Goal: Task Accomplishment & Management: Manage account settings

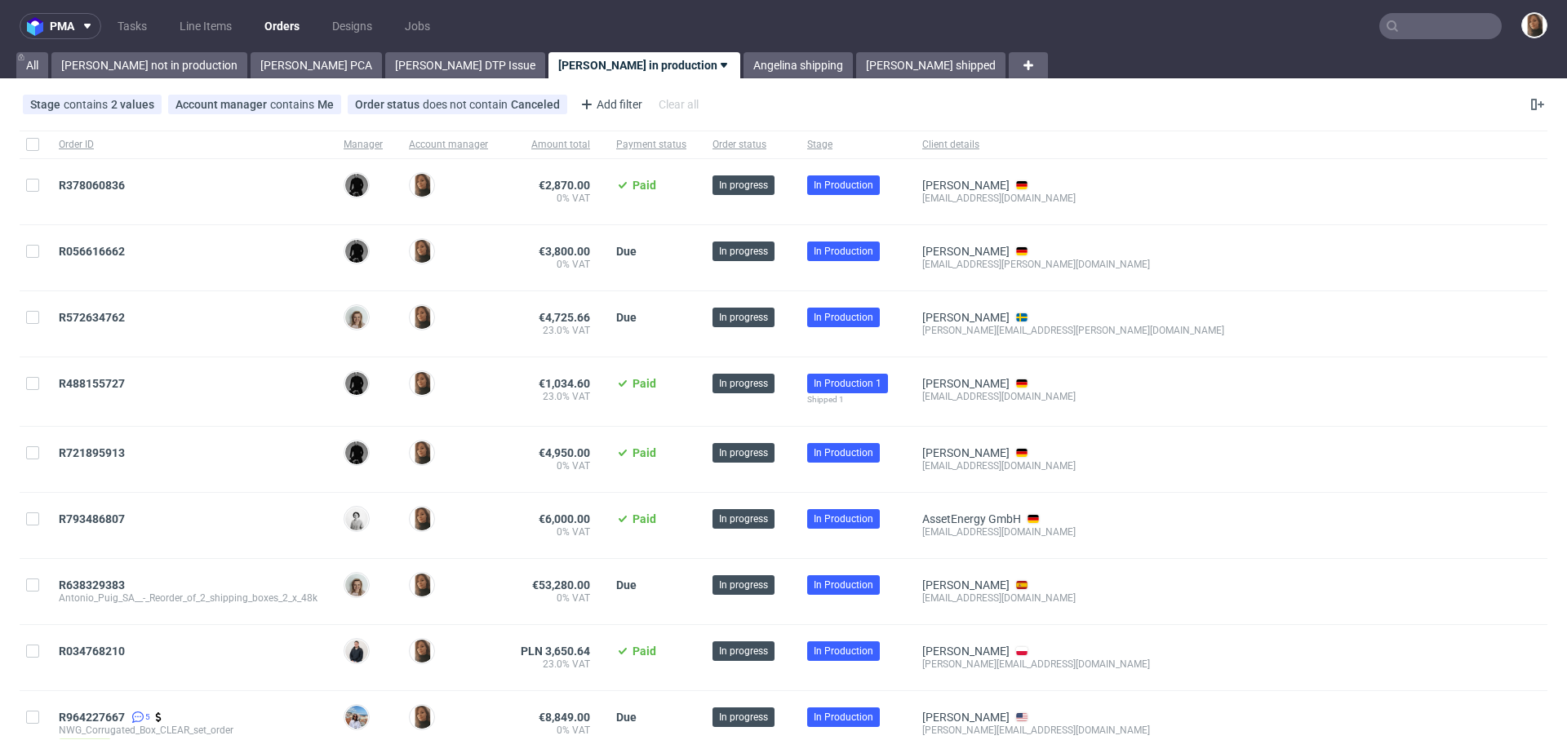
scroll to position [49, 0]
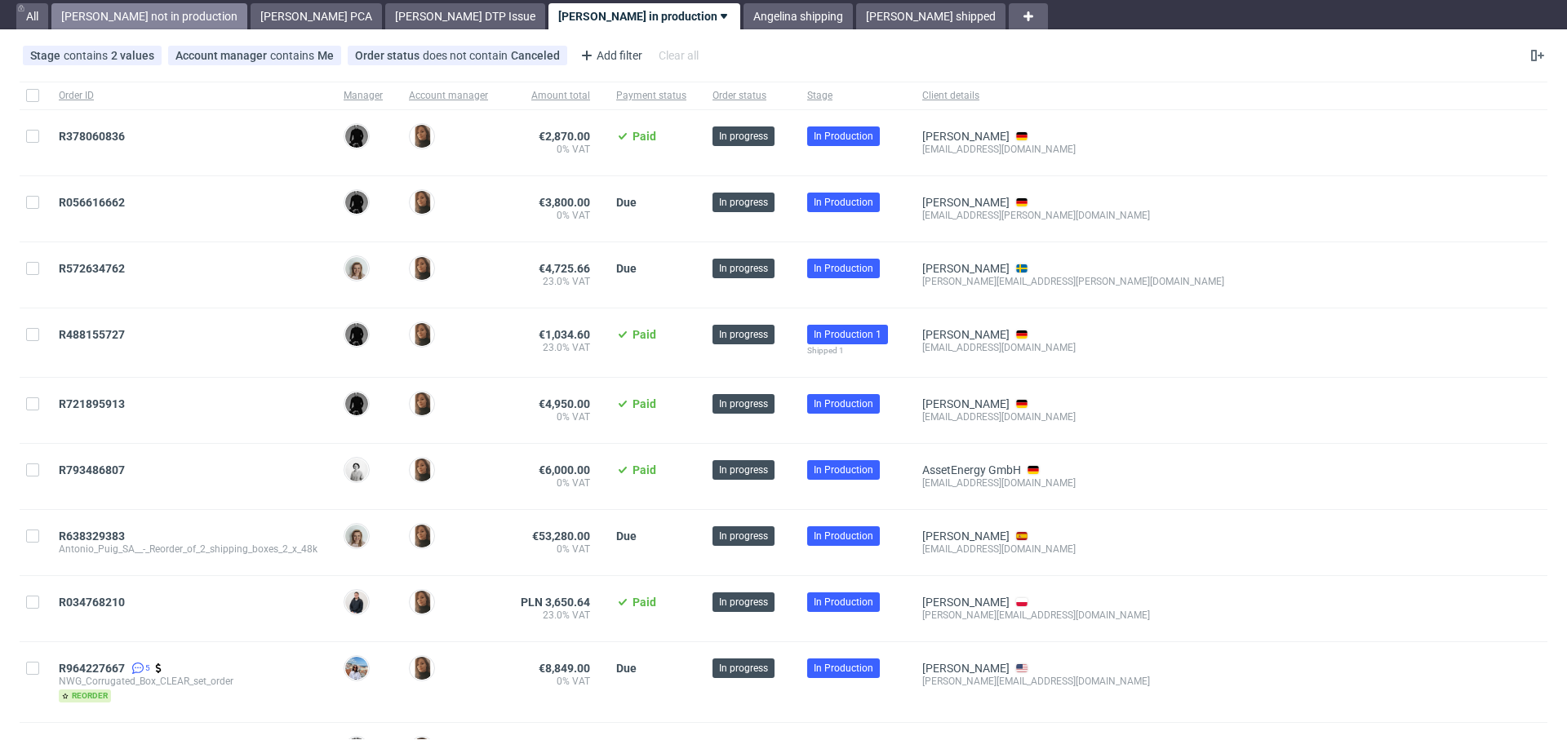
click at [126, 13] on link "[PERSON_NAME] not in production" at bounding box center [149, 16] width 196 height 26
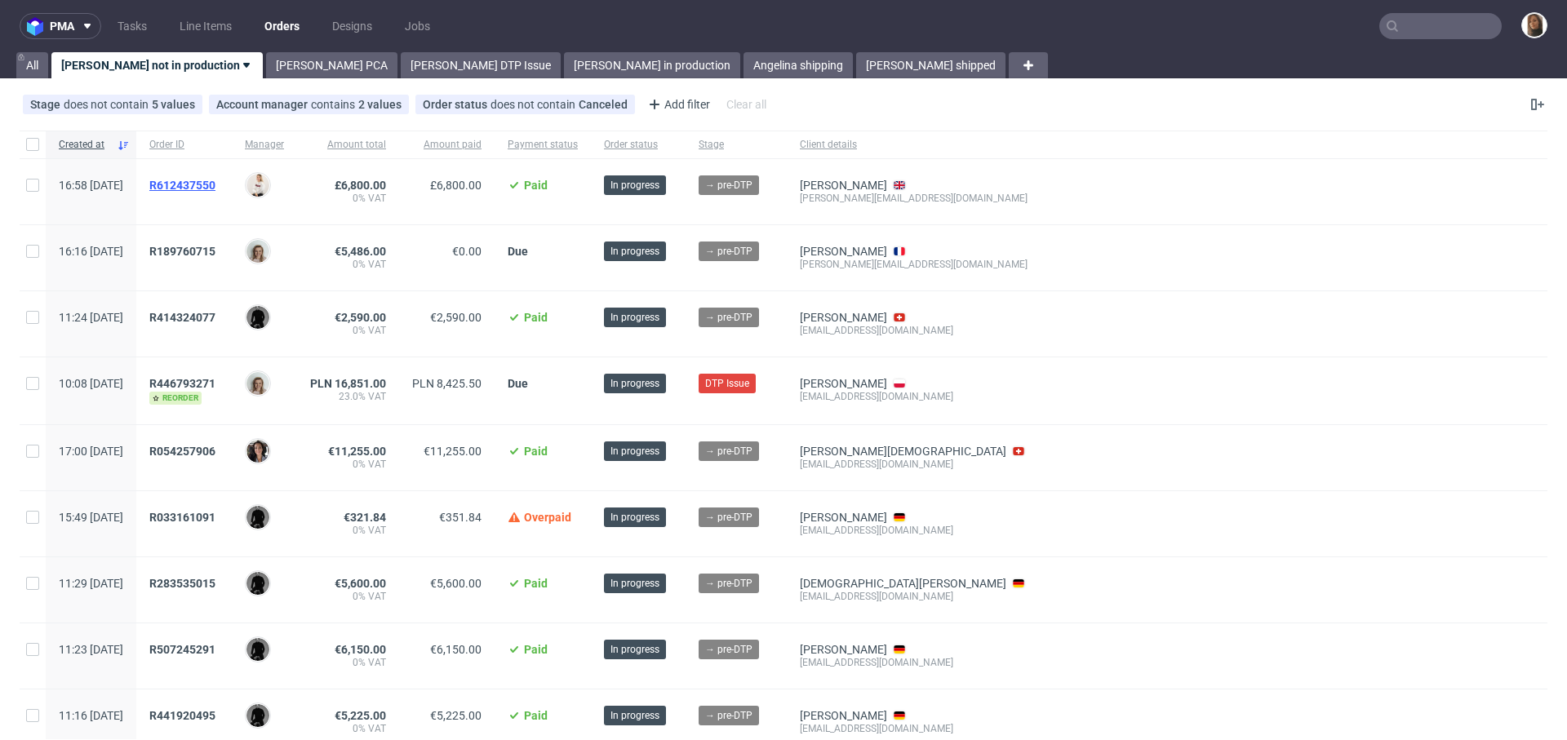
click at [216, 181] on span "R612437550" at bounding box center [182, 185] width 66 height 13
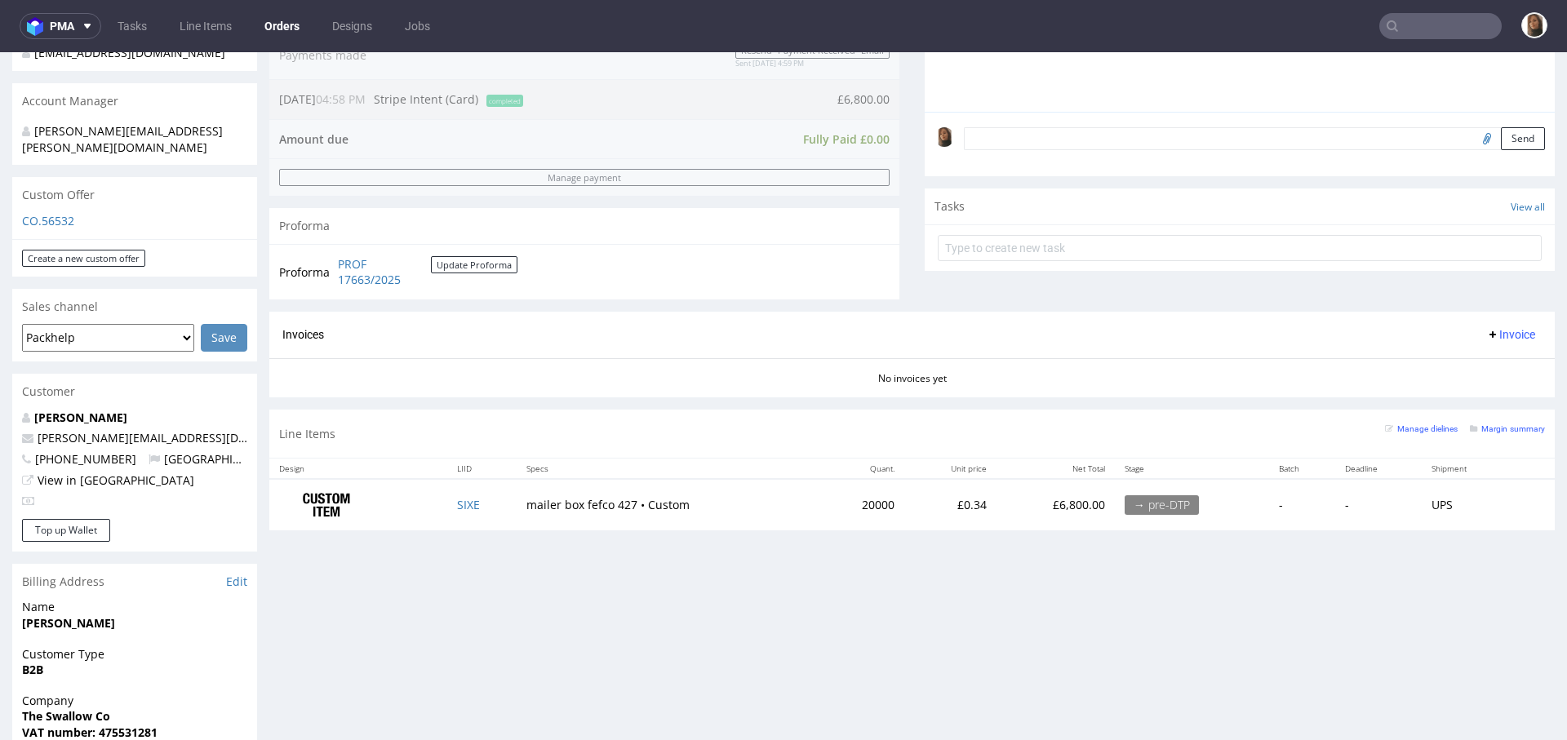
scroll to position [560, 0]
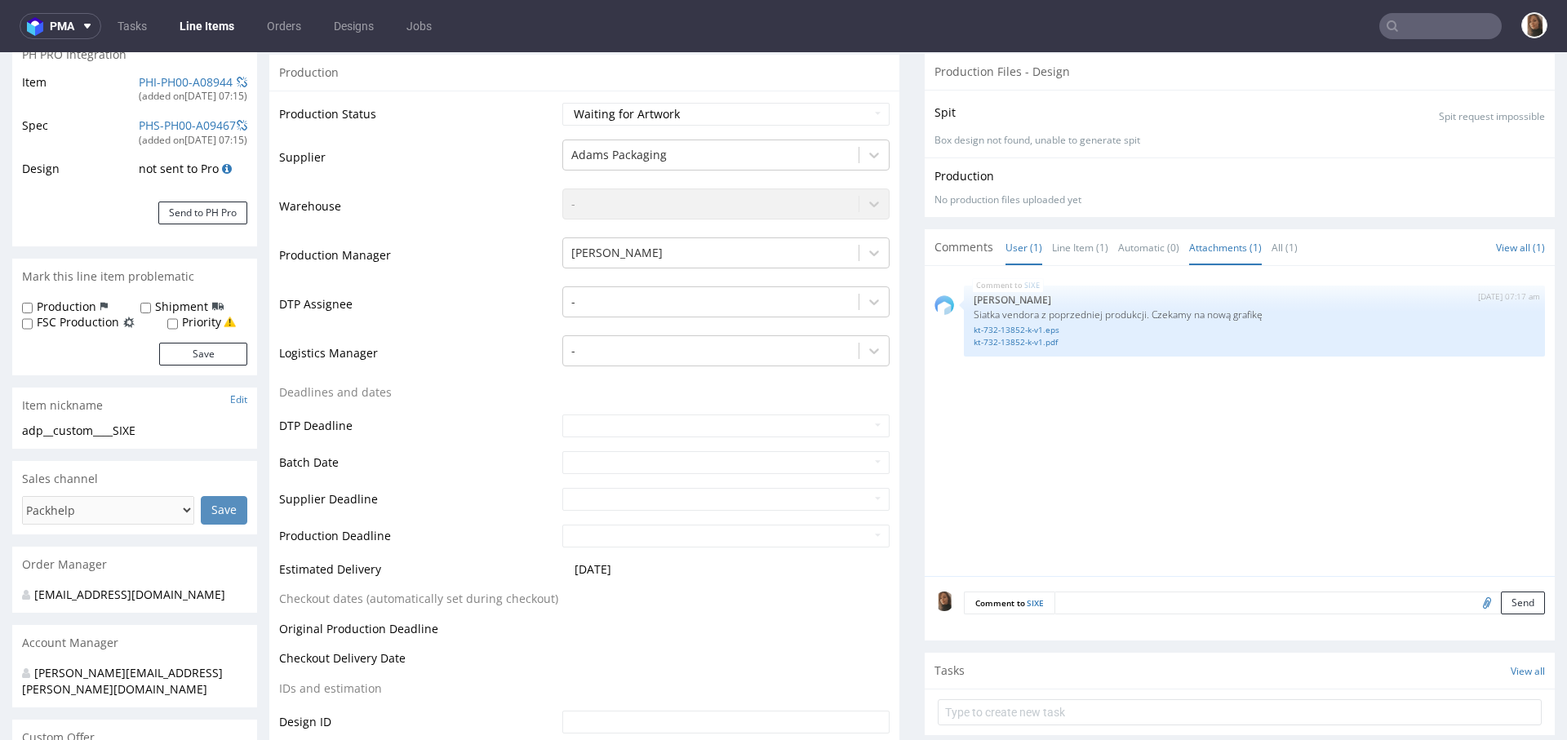
scroll to position [376, 0]
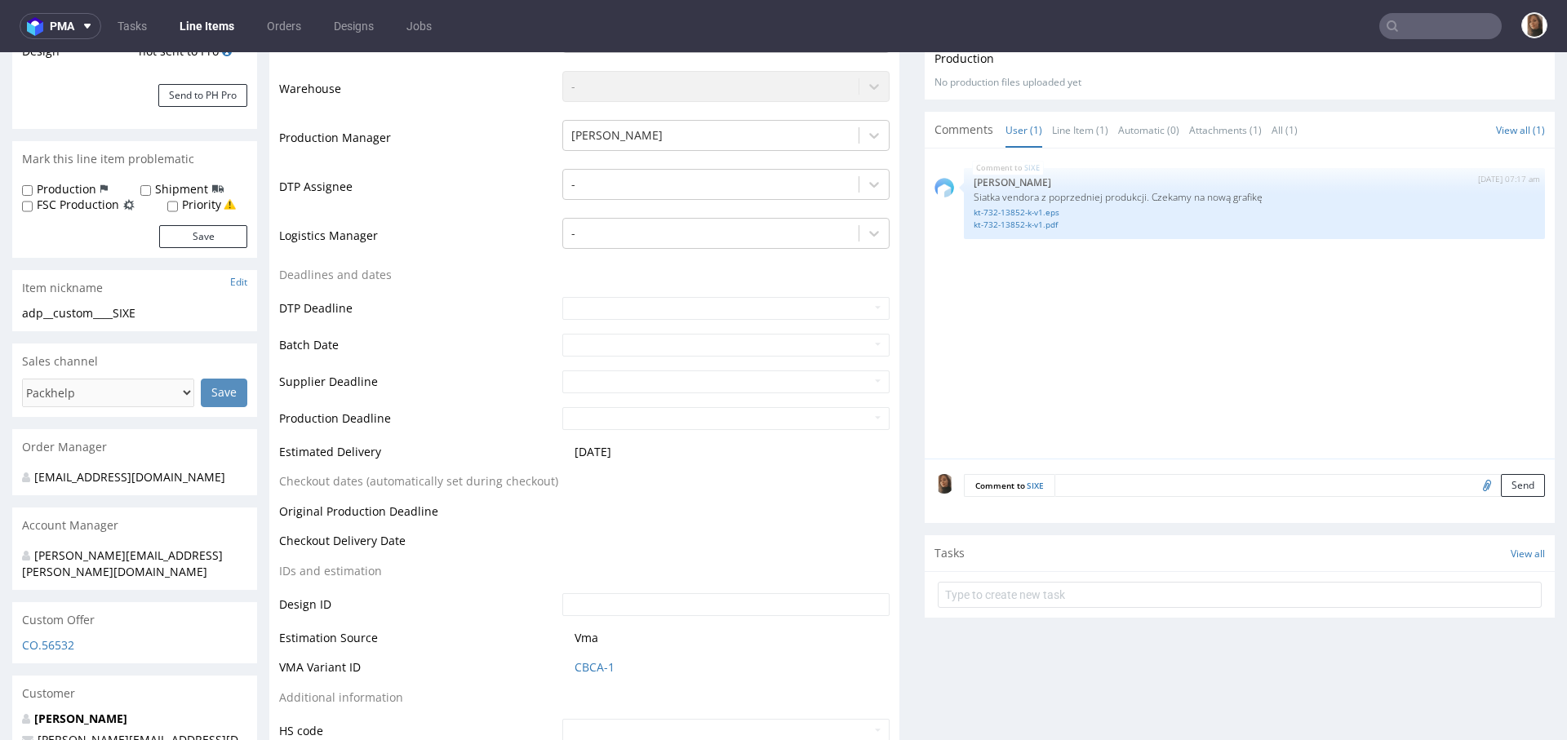
click at [1474, 482] on input "file" at bounding box center [1485, 484] width 23 height 21
type input "C:\fakepath\swallow_mailerbox_inside copy.pdf"
click at [1501, 487] on button "Send" at bounding box center [1523, 485] width 44 height 23
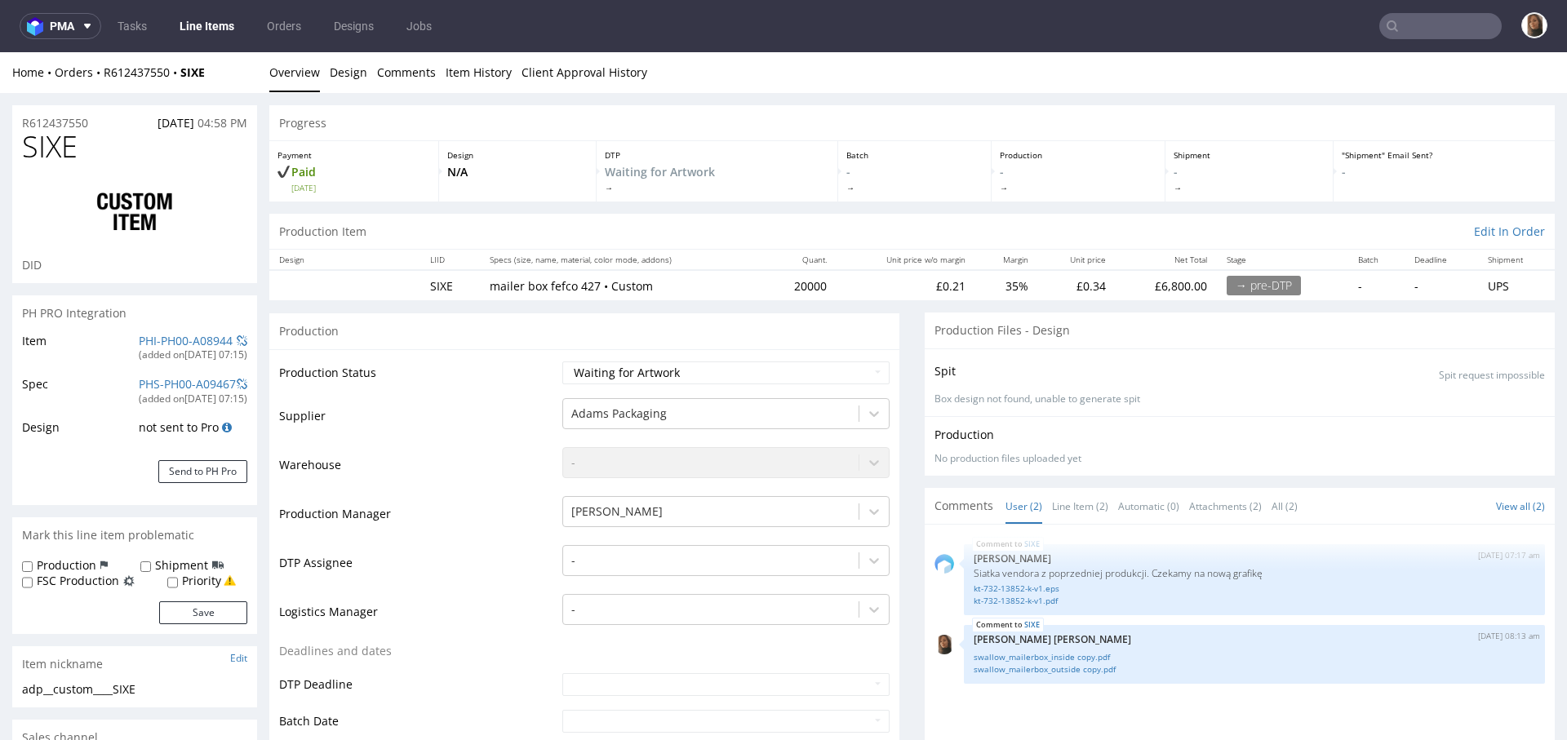
scroll to position [0, 0]
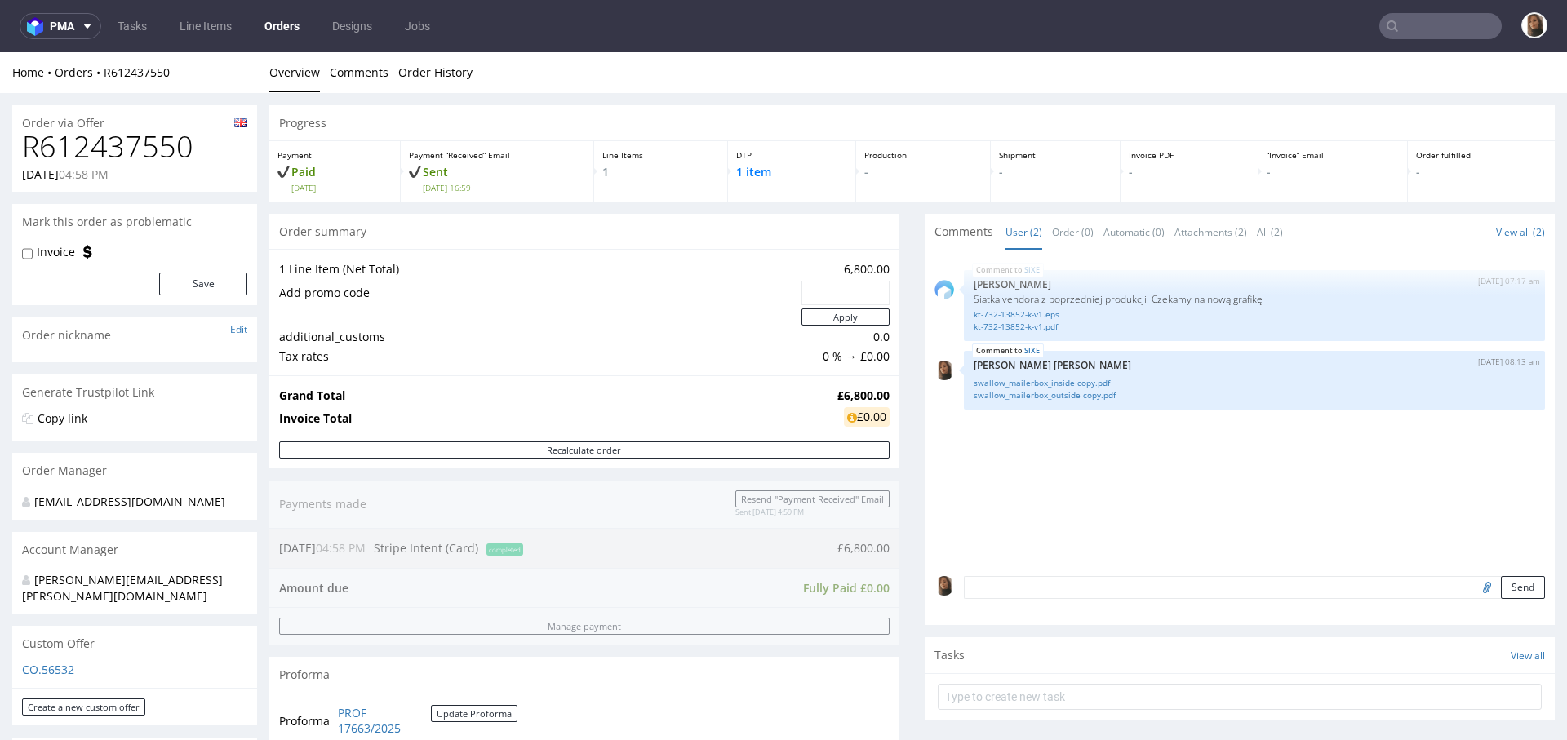
click at [1394, 31] on input "text" at bounding box center [1441, 26] width 122 height 26
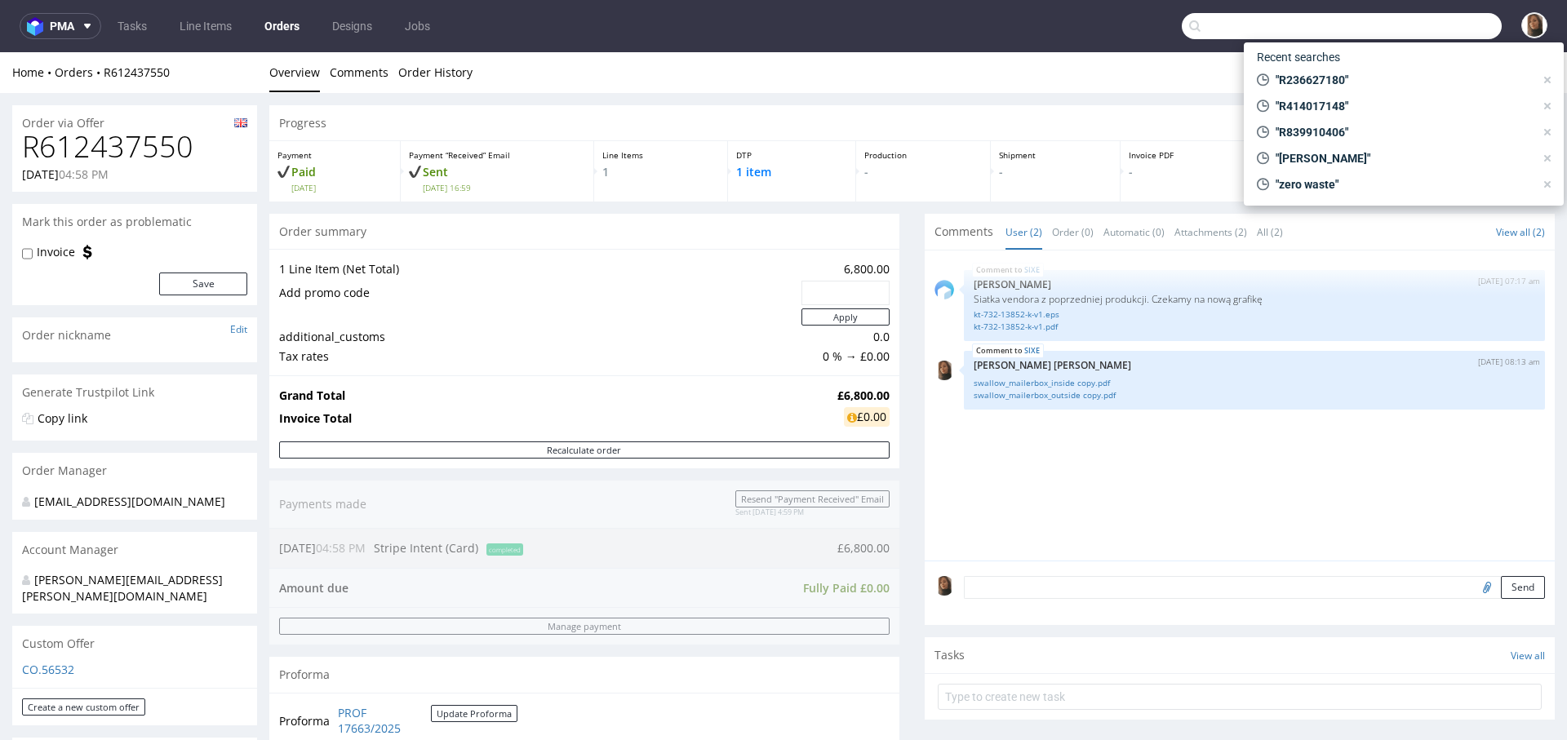
paste input "@[DOMAIN_NAME]"
type input "@[DOMAIN_NAME]"
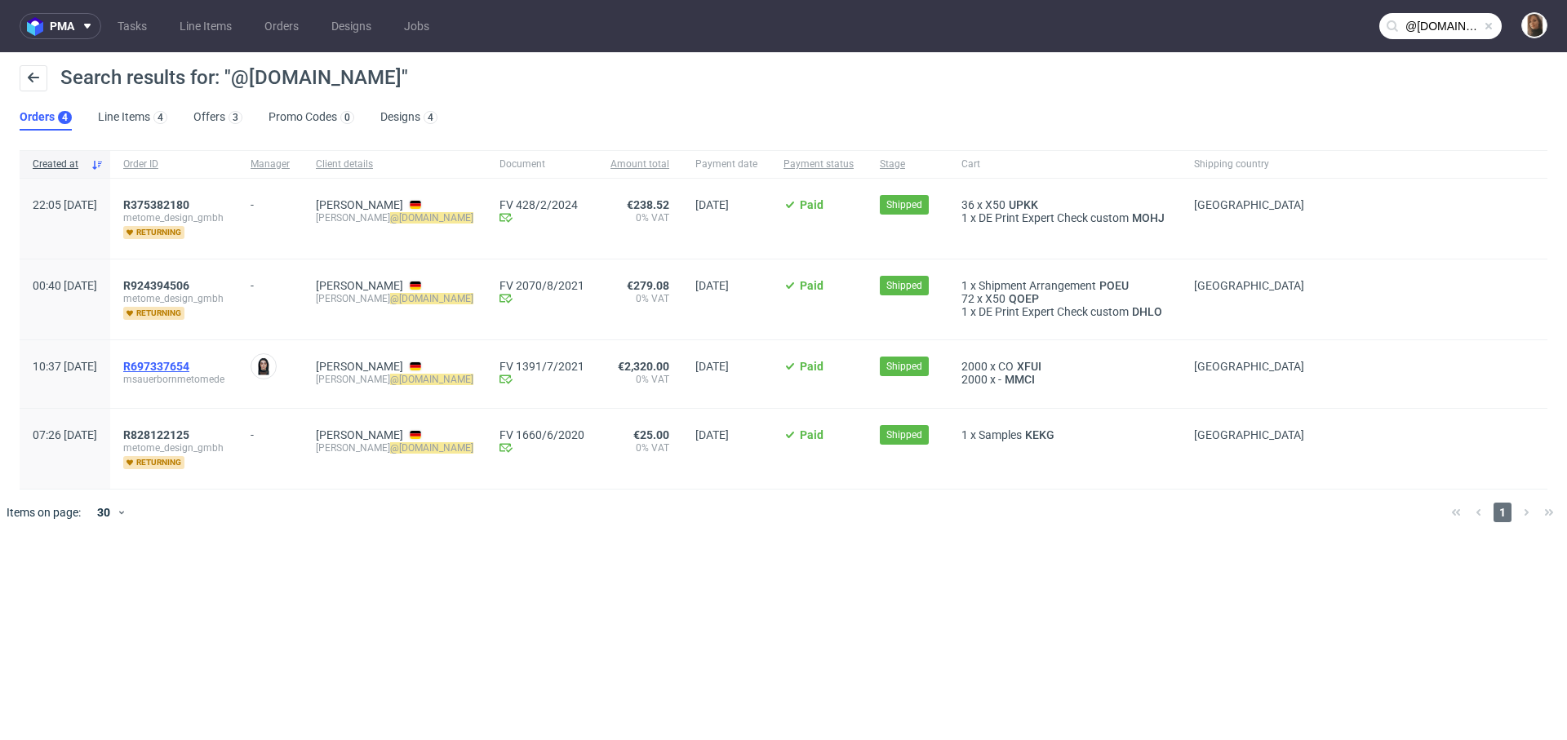
click at [189, 363] on span "R697337654" at bounding box center [156, 366] width 66 height 13
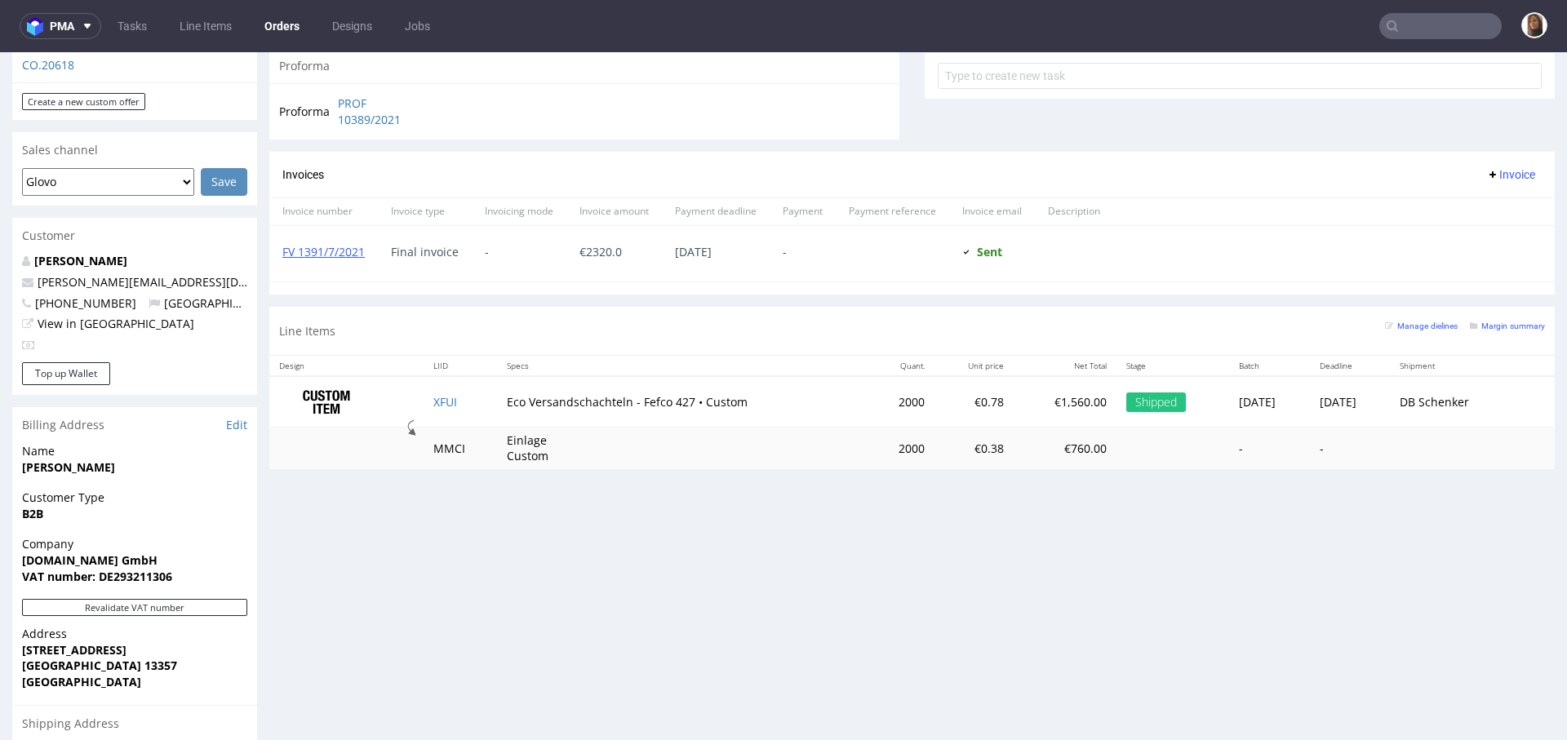
scroll to position [661, 0]
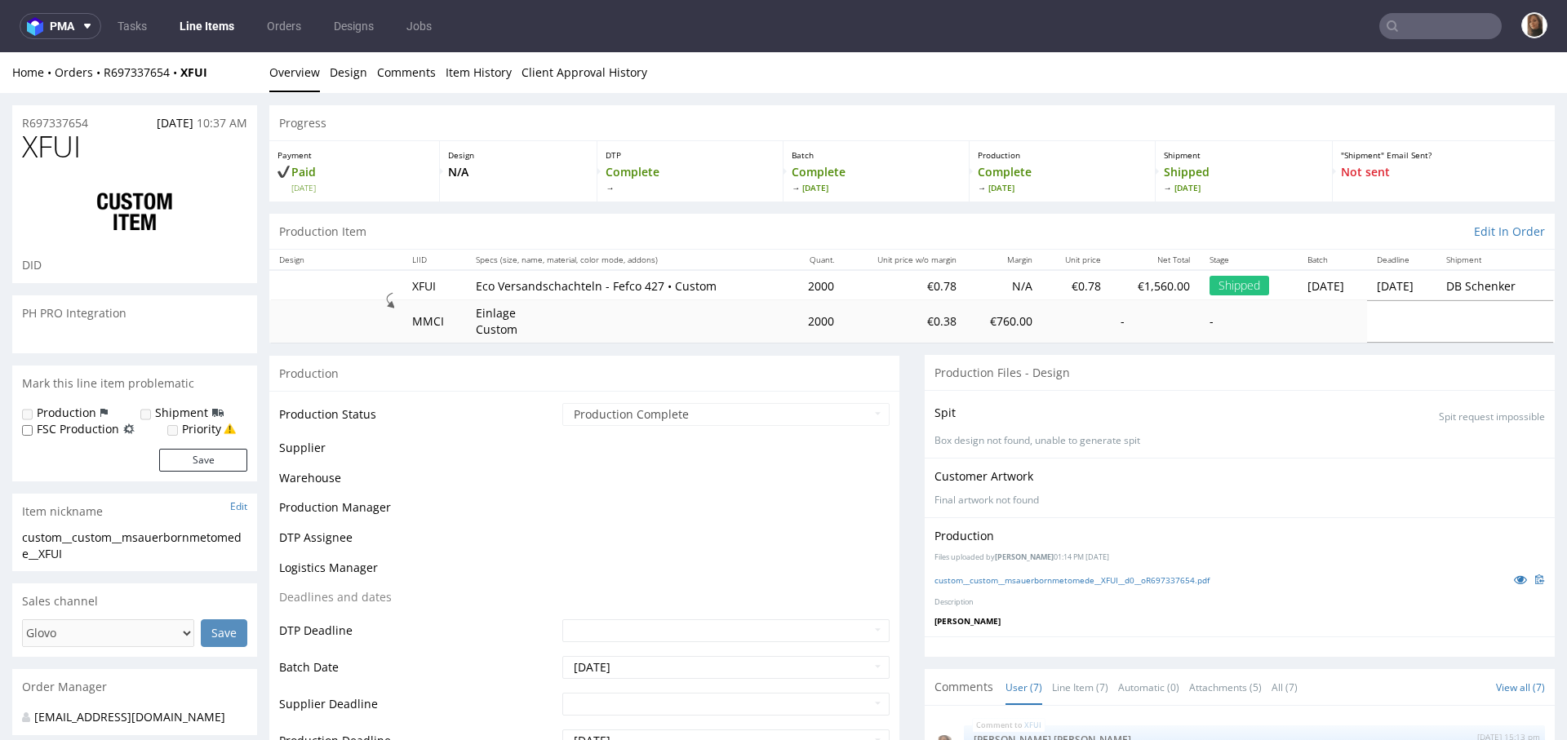
scroll to position [146, 0]
select select "done"
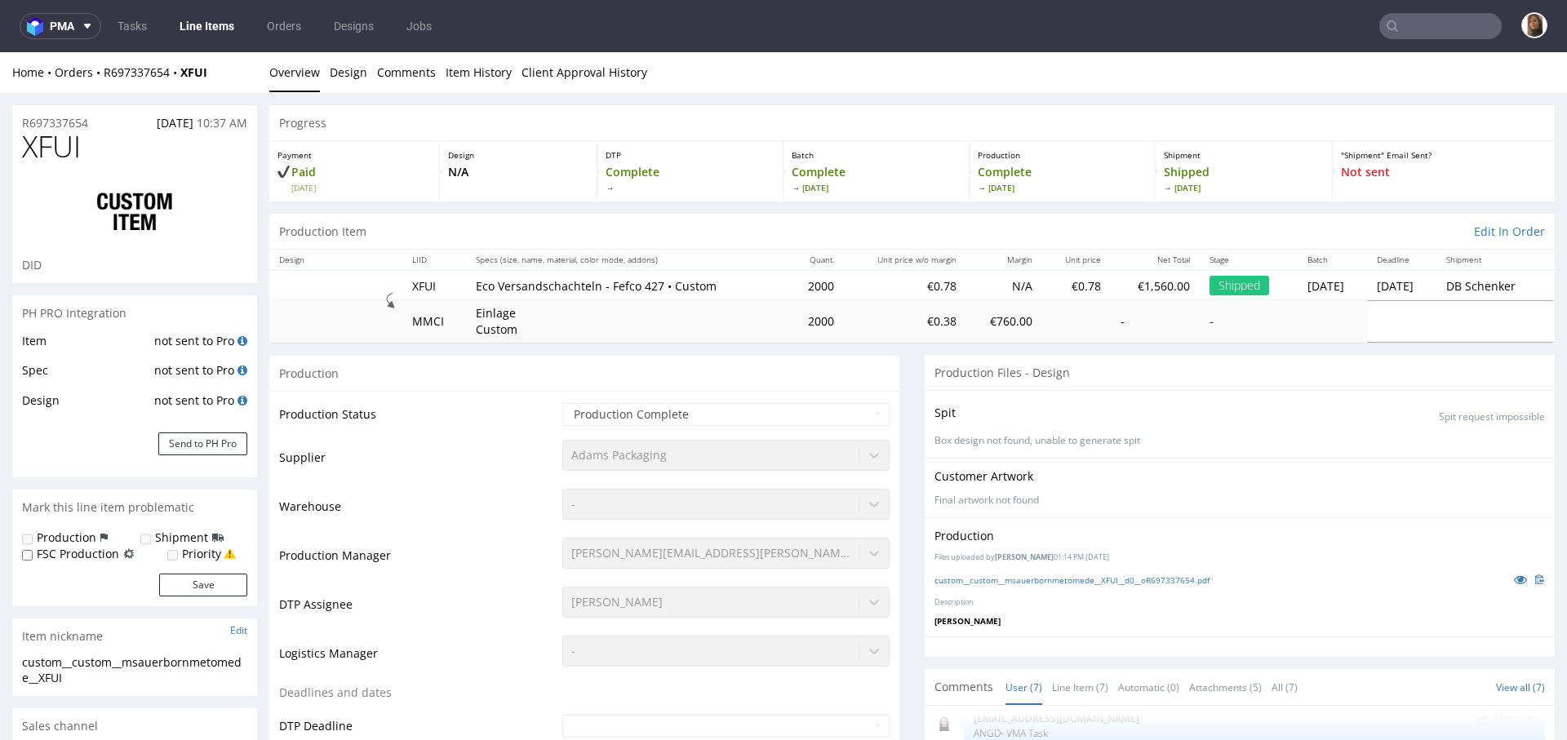
scroll to position [302, 0]
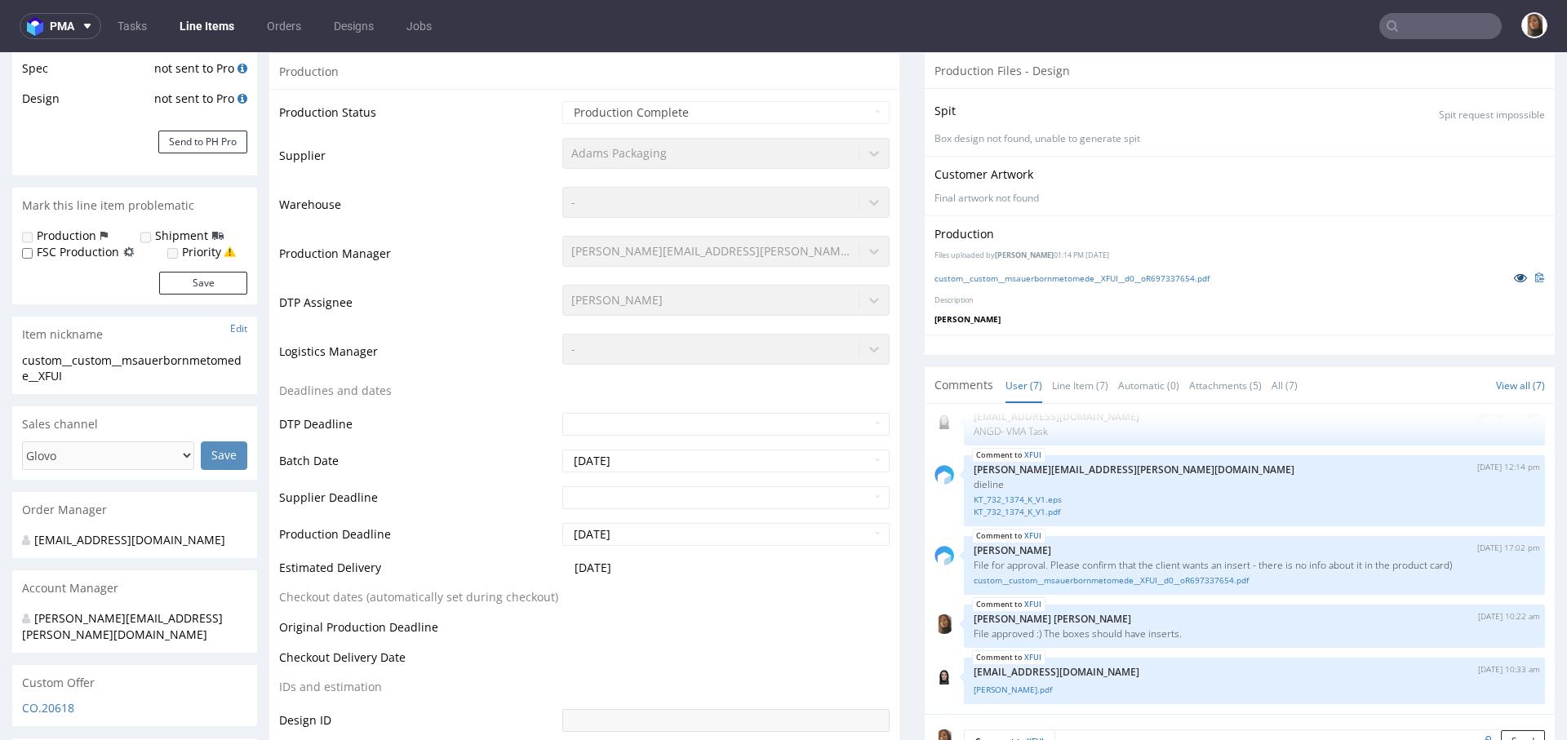
click at [1514, 274] on icon at bounding box center [1520, 277] width 13 height 11
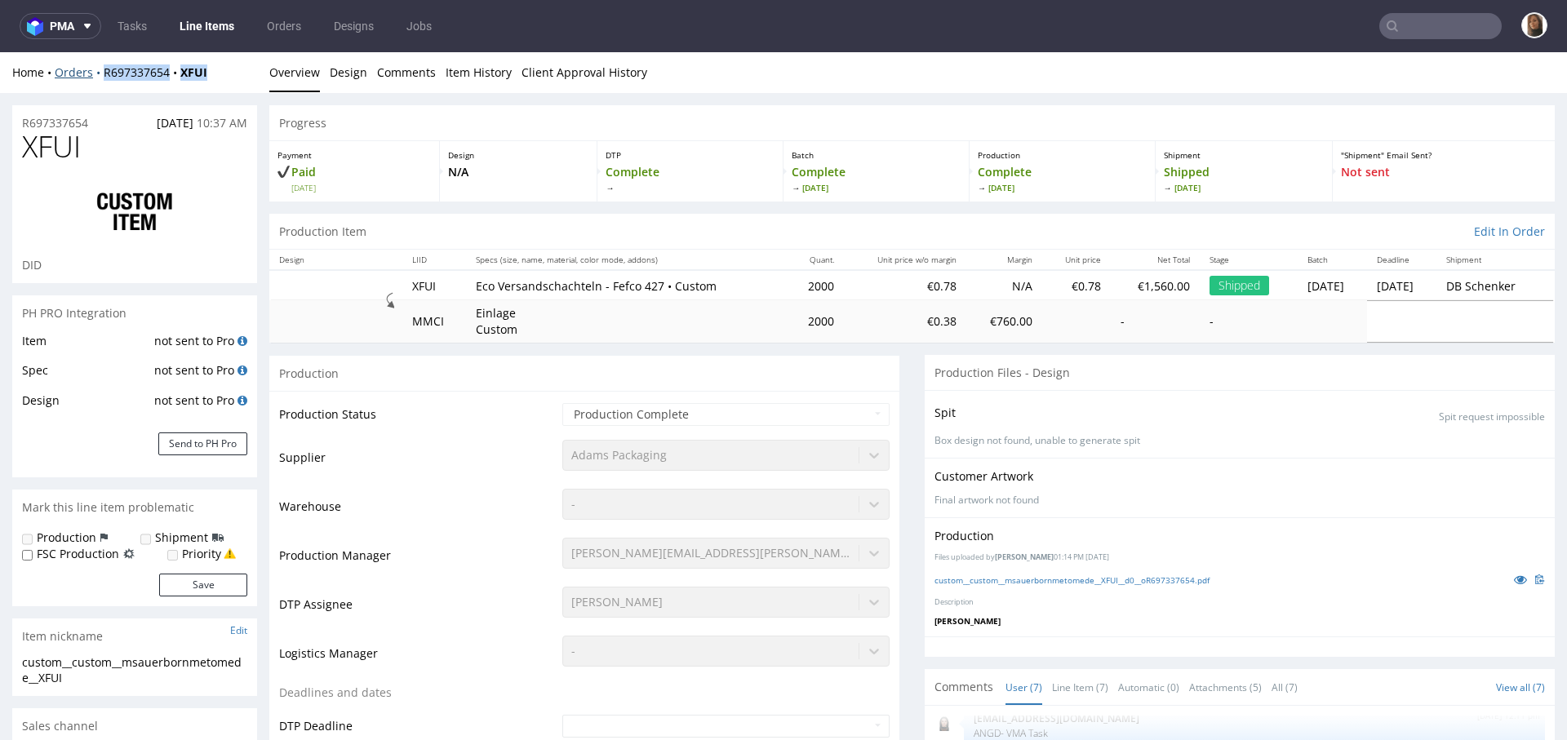
drag, startPoint x: 225, startPoint y: 69, endPoint x: 100, endPoint y: 69, distance: 124.9
click at [100, 69] on div "Home Orders R697337654 XFUI" at bounding box center [134, 72] width 245 height 16
copy div "R697337654 XFUI"
click at [1514, 574] on icon at bounding box center [1520, 579] width 13 height 11
click at [228, 72] on div "Home Orders R697337654 XFUI" at bounding box center [134, 72] width 245 height 16
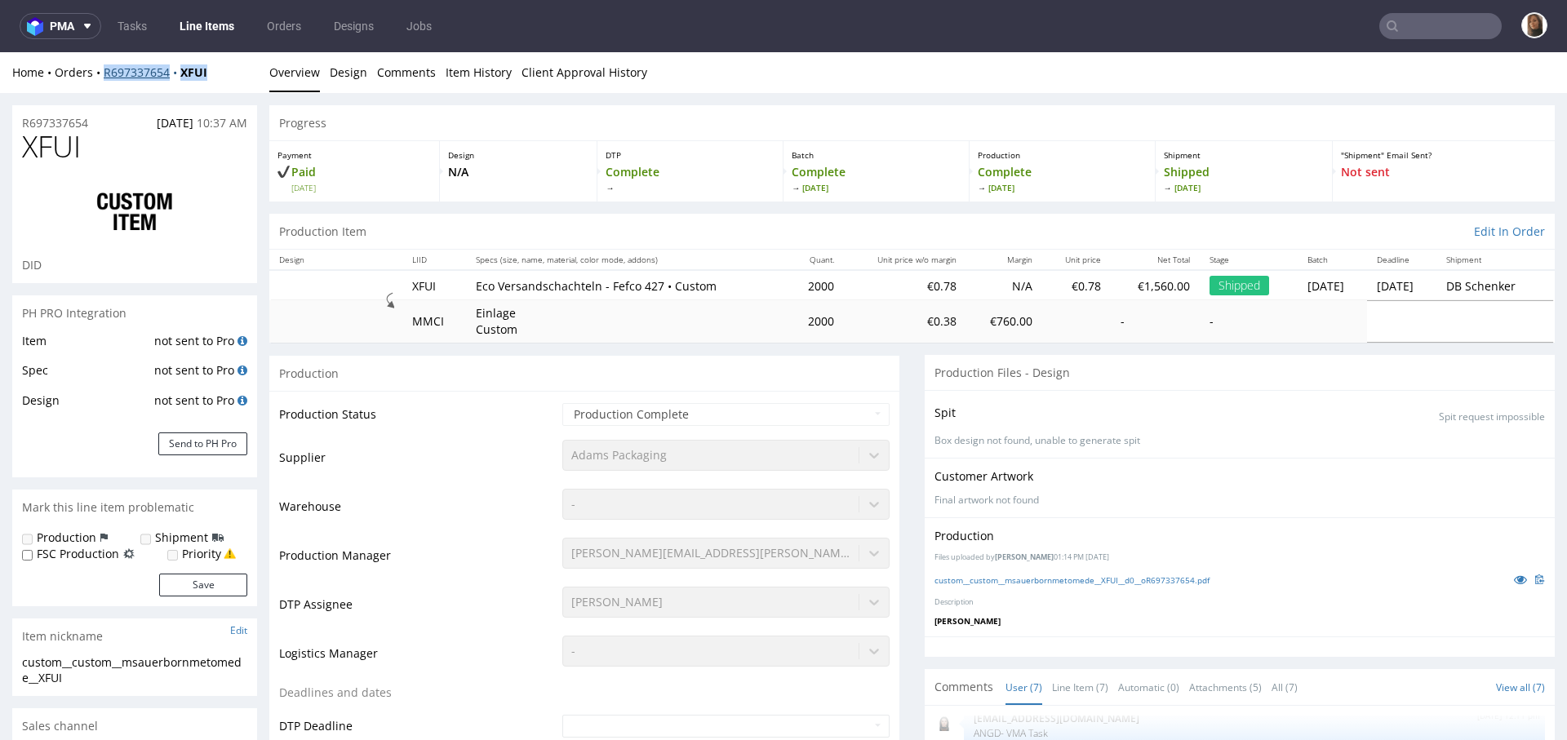
drag, startPoint x: 217, startPoint y: 73, endPoint x: 103, endPoint y: 73, distance: 114.3
click at [103, 73] on div "Home Orders R697337654 XFUI" at bounding box center [134, 72] width 245 height 16
copy div "R697337654 XFUI"
click at [1425, 20] on input "text" at bounding box center [1441, 26] width 122 height 26
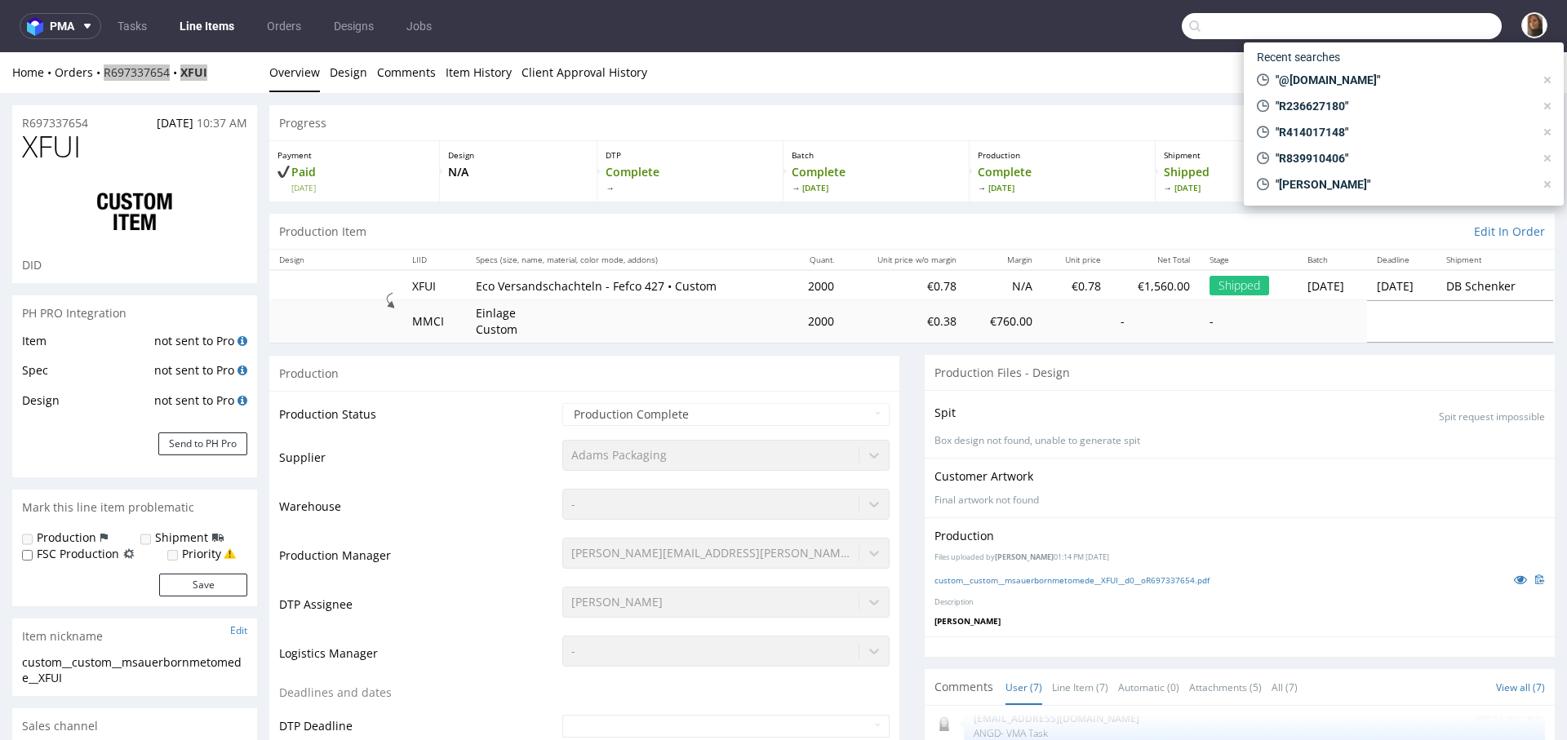
paste input "[PERSON_NAME][EMAIL_ADDRESS][PERSON_NAME][DOMAIN_NAME]"
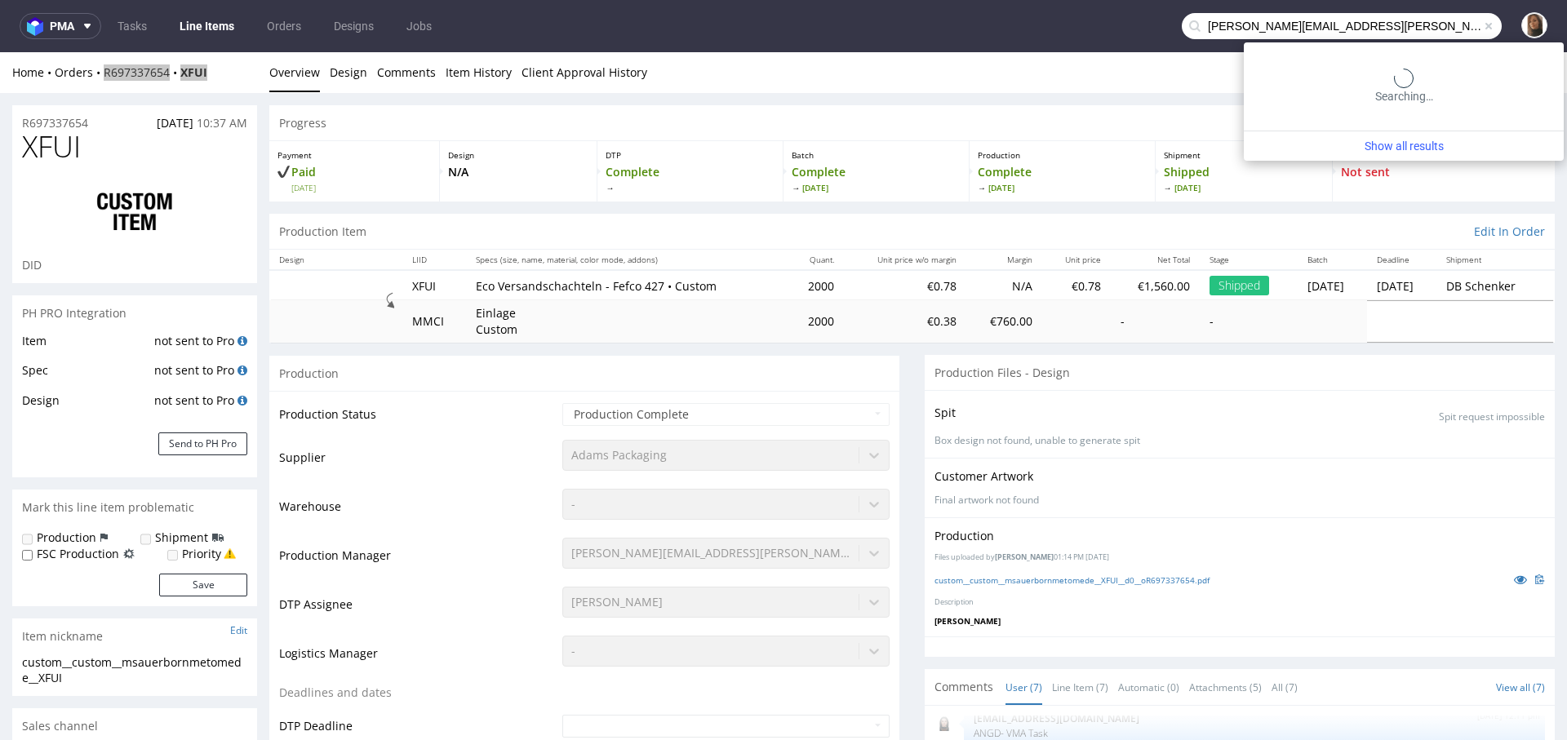
type input "[PERSON_NAME][EMAIL_ADDRESS][PERSON_NAME][DOMAIN_NAME]"
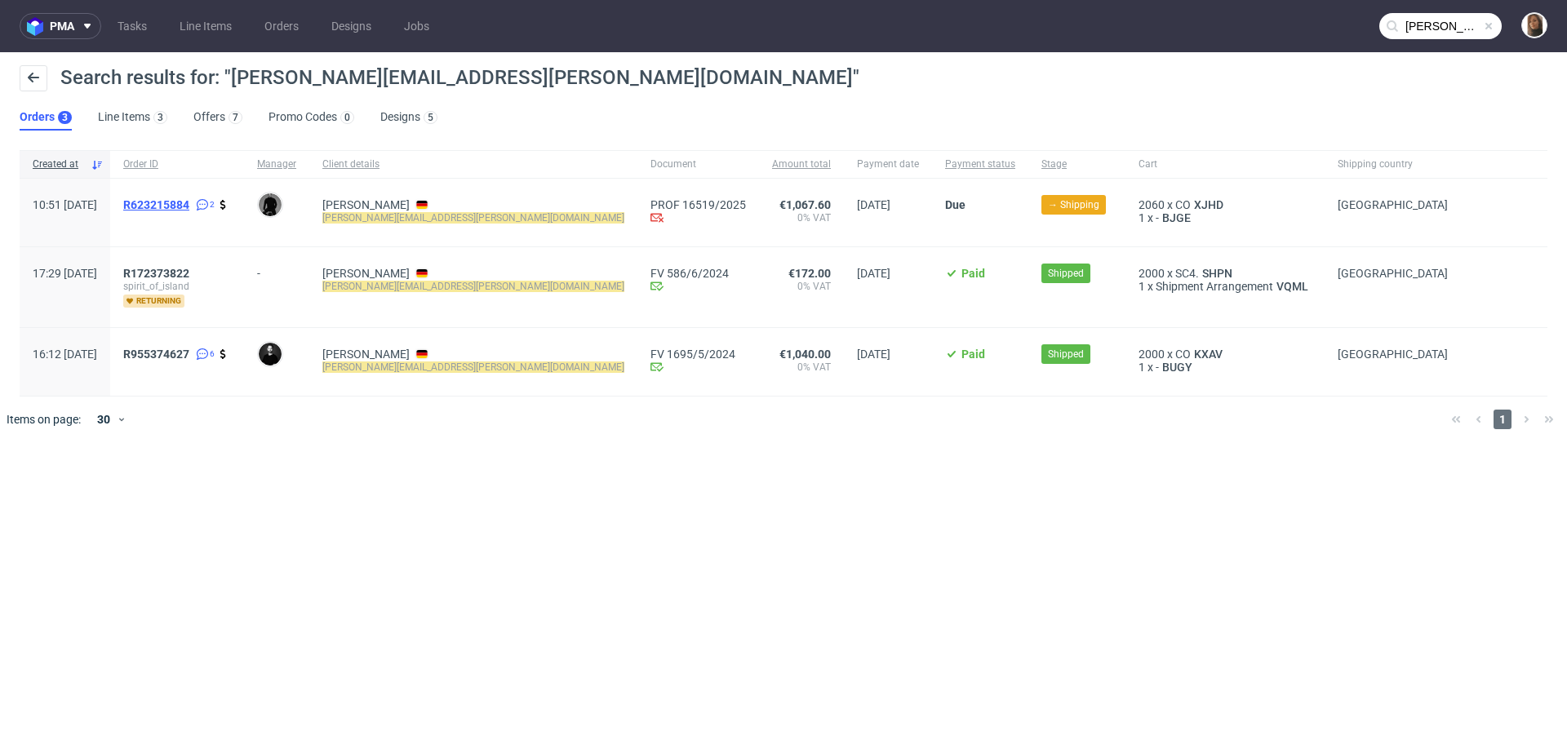
click at [189, 206] on span "R623215884" at bounding box center [156, 204] width 66 height 13
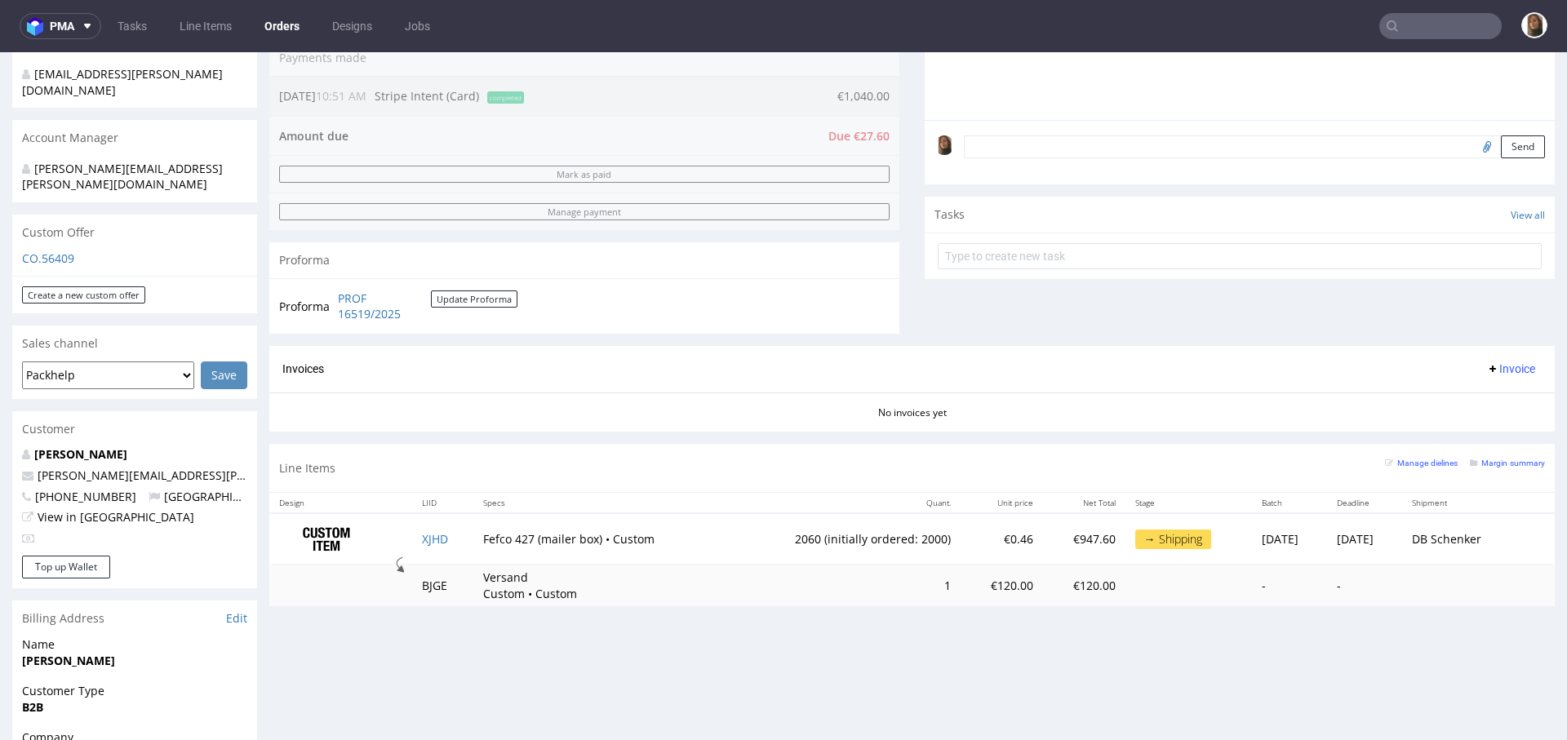
scroll to position [478, 0]
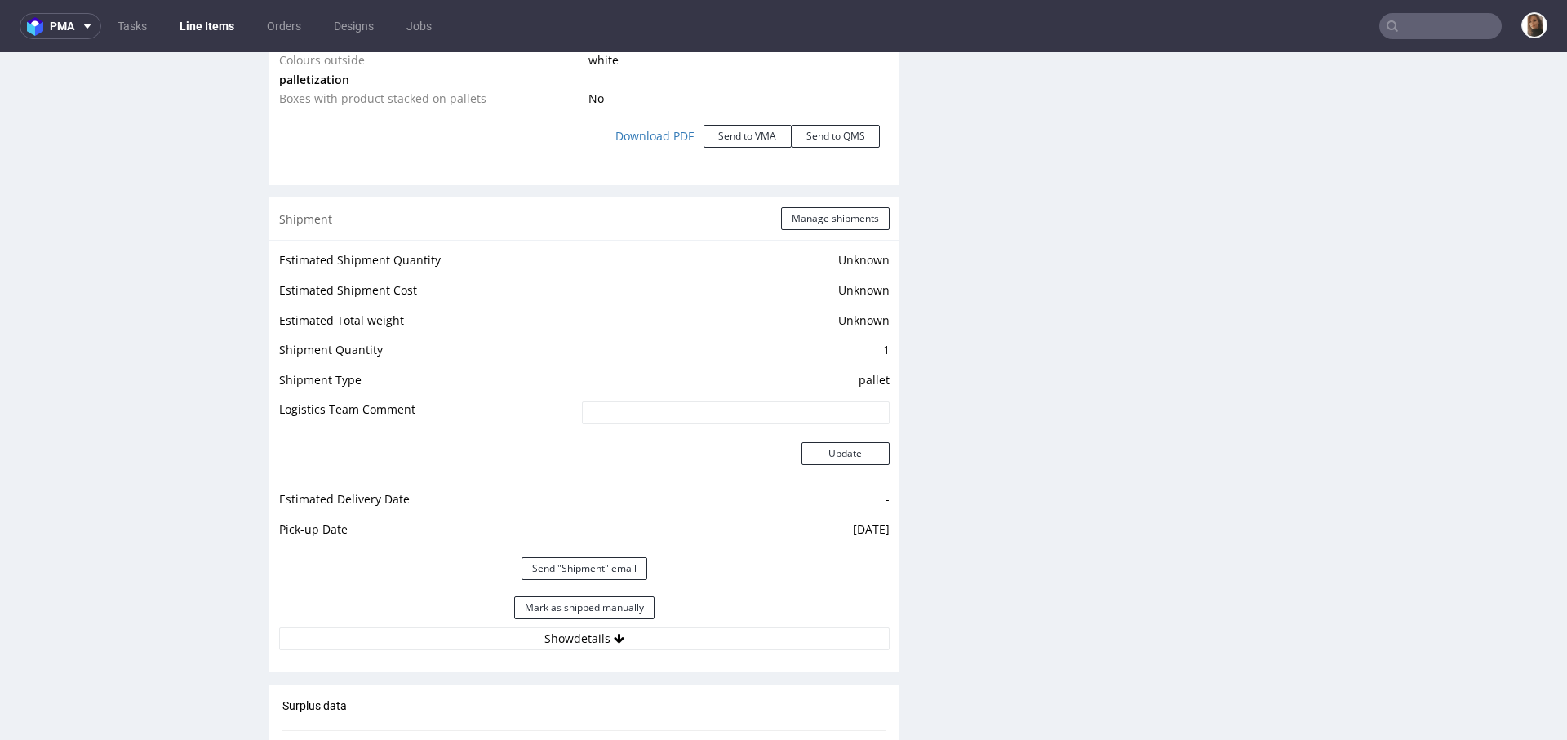
scroll to position [2140, 0]
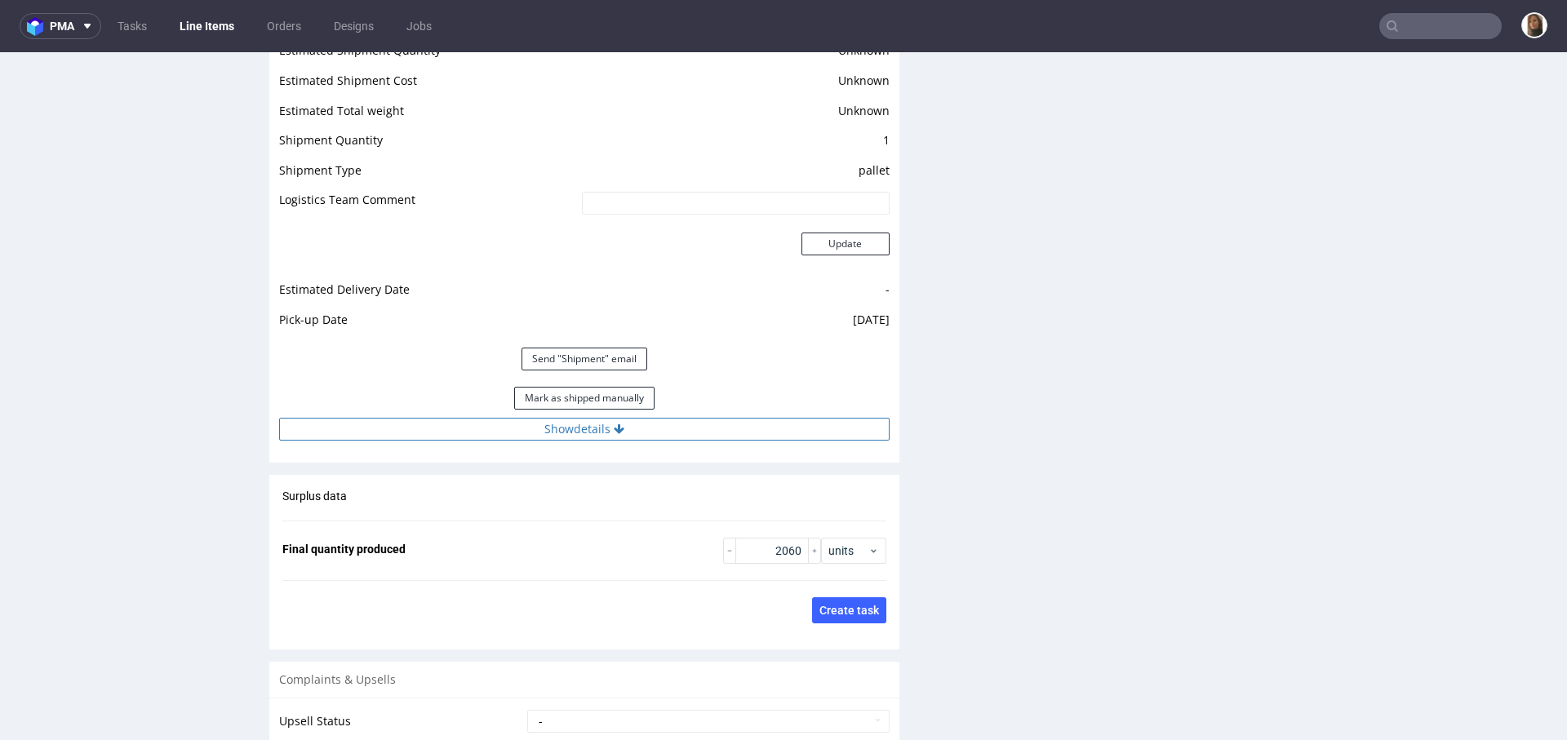
click at [571, 423] on button "Show details" at bounding box center [584, 429] width 611 height 23
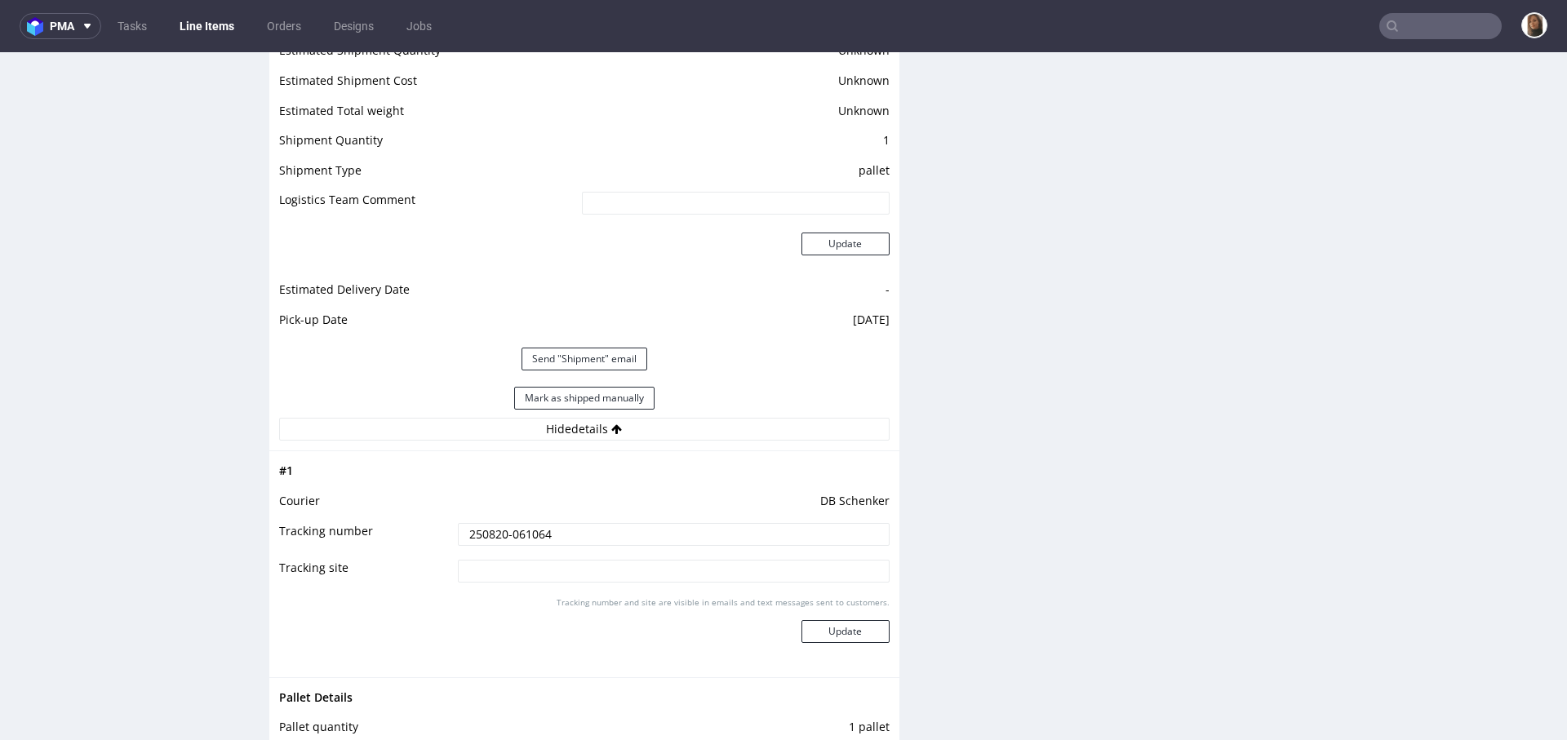
drag, startPoint x: 570, startPoint y: 536, endPoint x: 420, endPoint y: 536, distance: 150.2
click at [420, 536] on tr "Tracking number 250820-061064" at bounding box center [584, 540] width 611 height 37
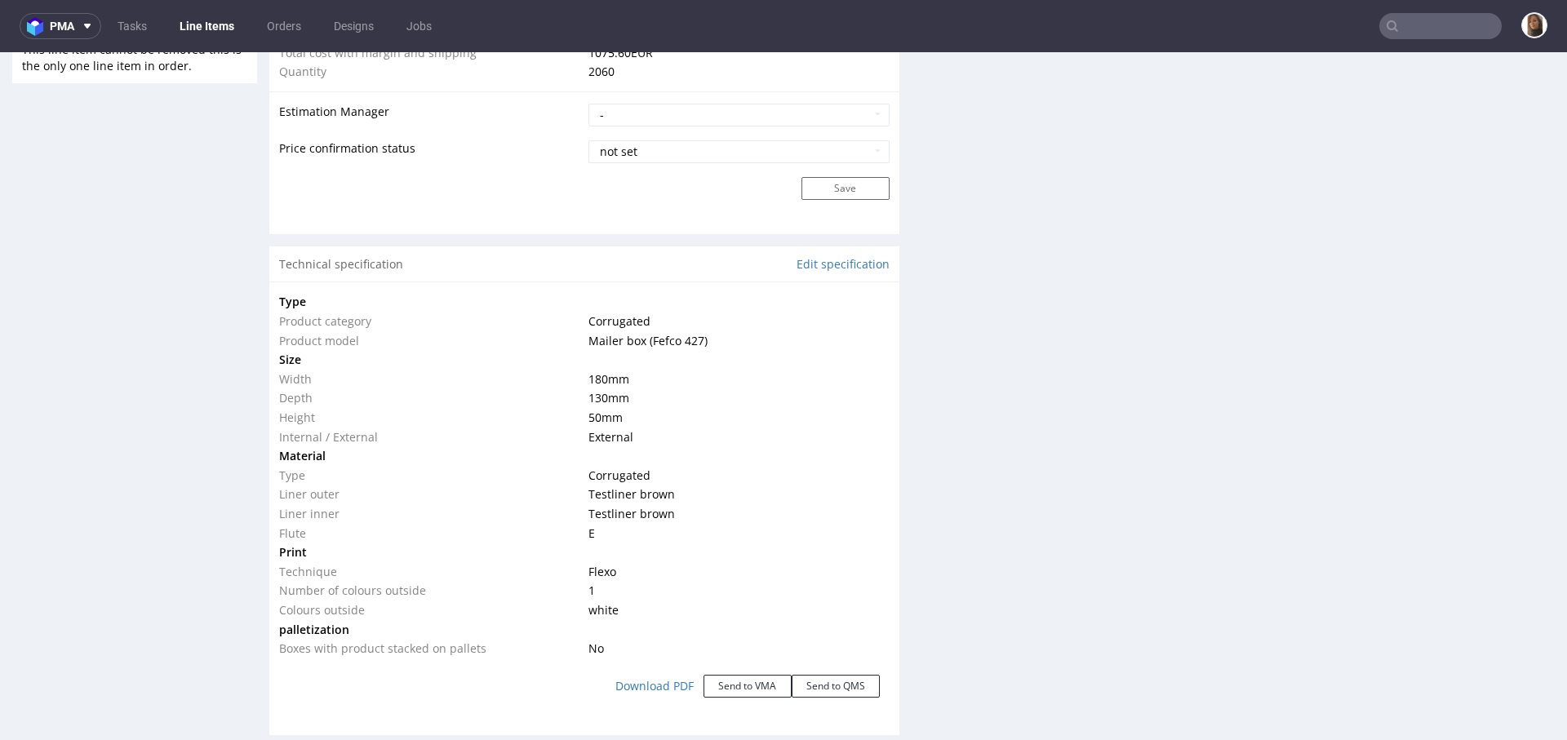
scroll to position [1607, 0]
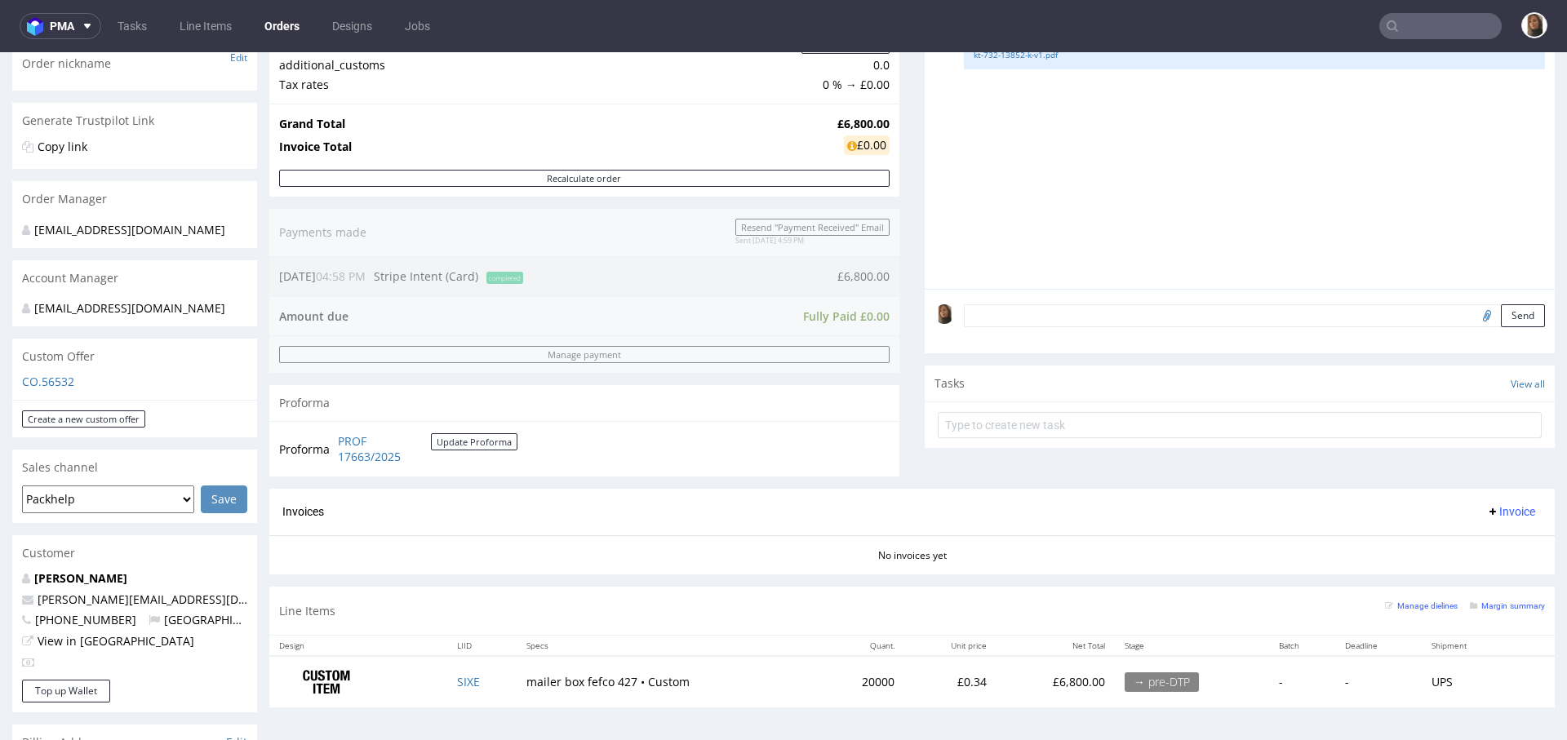
scroll to position [367, 0]
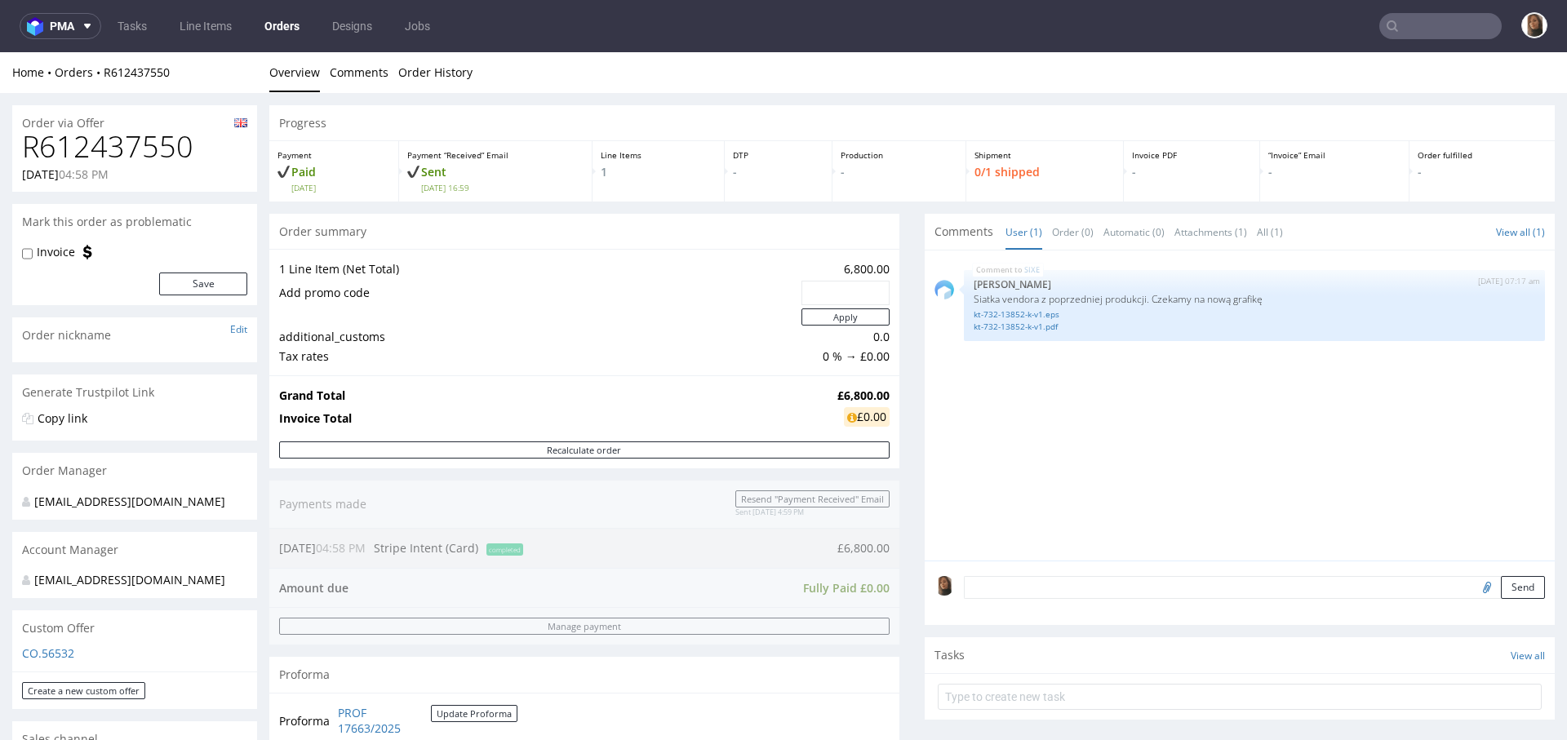
click at [42, 662] on p "CO.56532" at bounding box center [134, 654] width 225 height 16
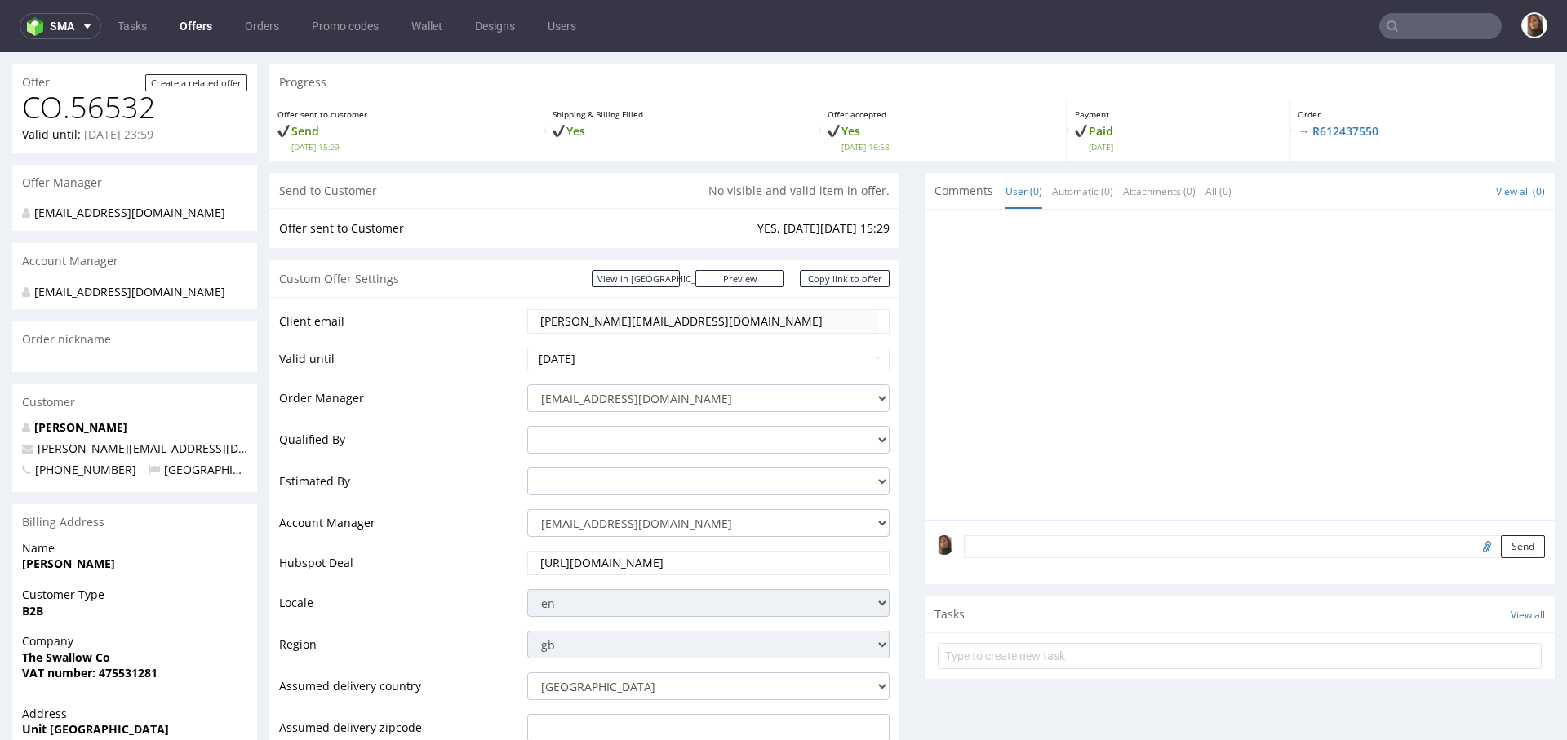
scroll to position [89, 0]
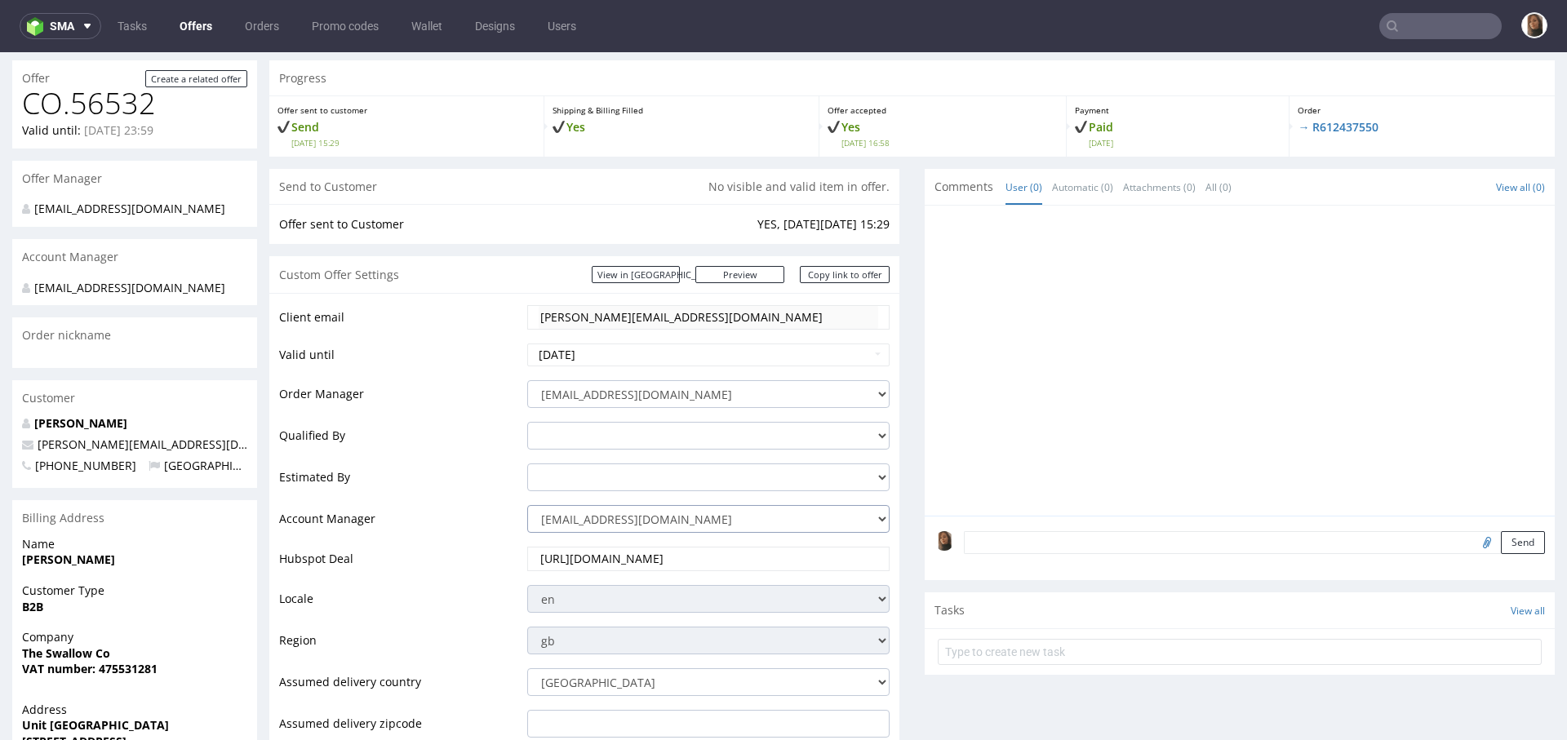
click at [654, 512] on select "zuzanna.pawlicka-sabak@packhelp.com adrian.margula@packhelp.com alex.lemee@pack…" at bounding box center [708, 519] width 362 height 28
select select "4535285"
click at [527, 505] on select "zuzanna.pawlicka-sabak@packhelp.com adrian.margula@packhelp.com alex.lemee@pack…" at bounding box center [708, 519] width 362 height 28
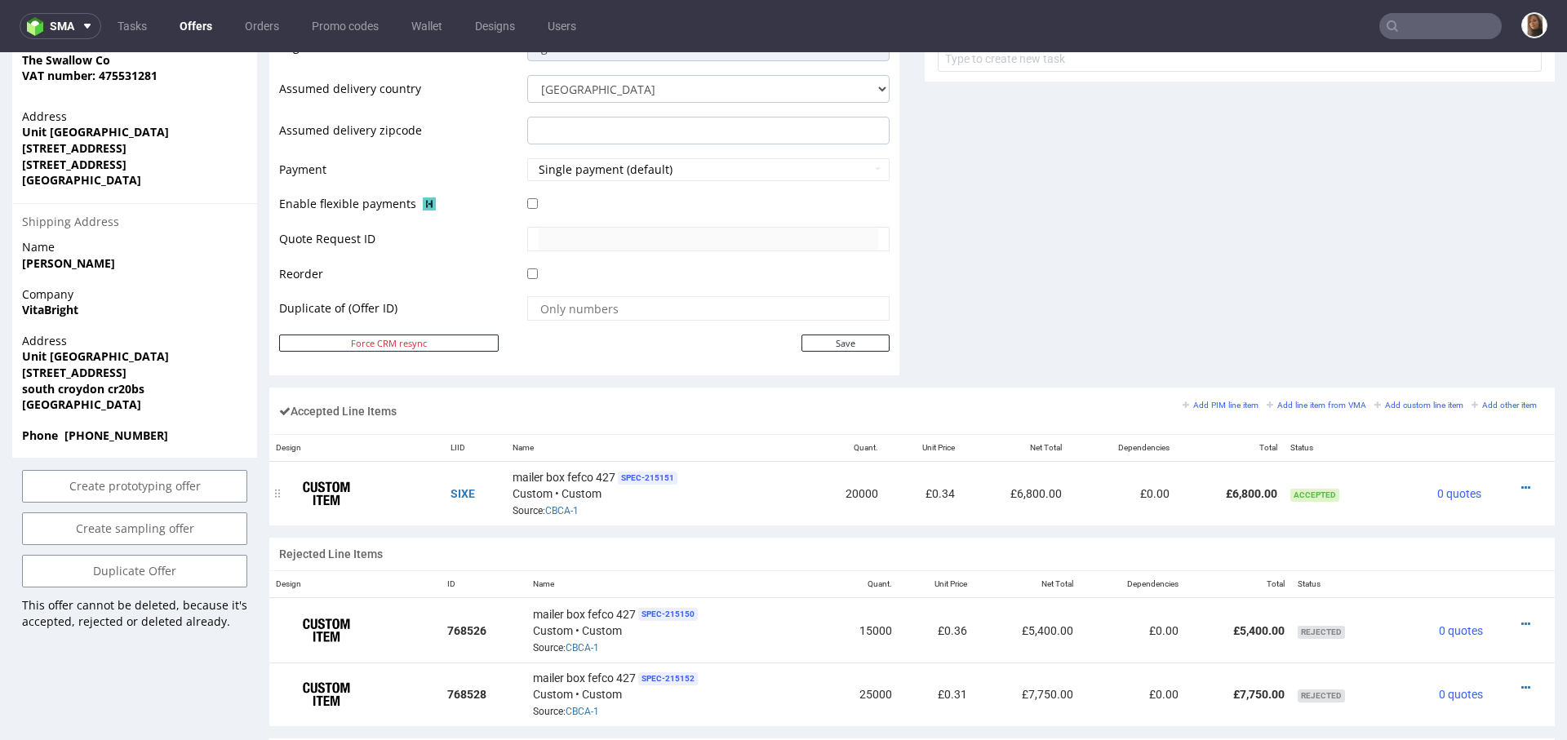
scroll to position [727, 0]
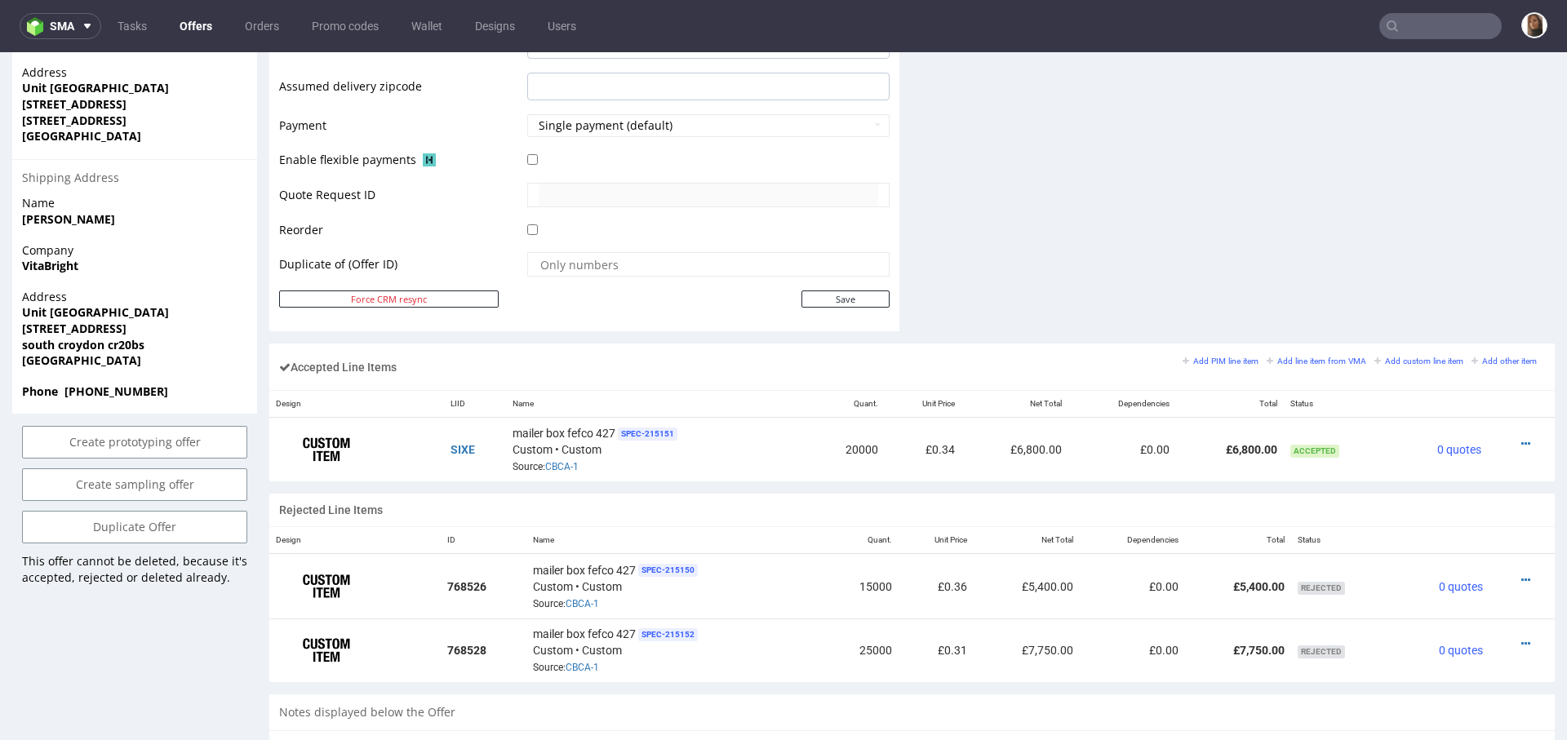
click at [826, 283] on td at bounding box center [706, 270] width 367 height 38
click at [827, 294] on input "Save" at bounding box center [846, 299] width 88 height 17
type input "In progress..."
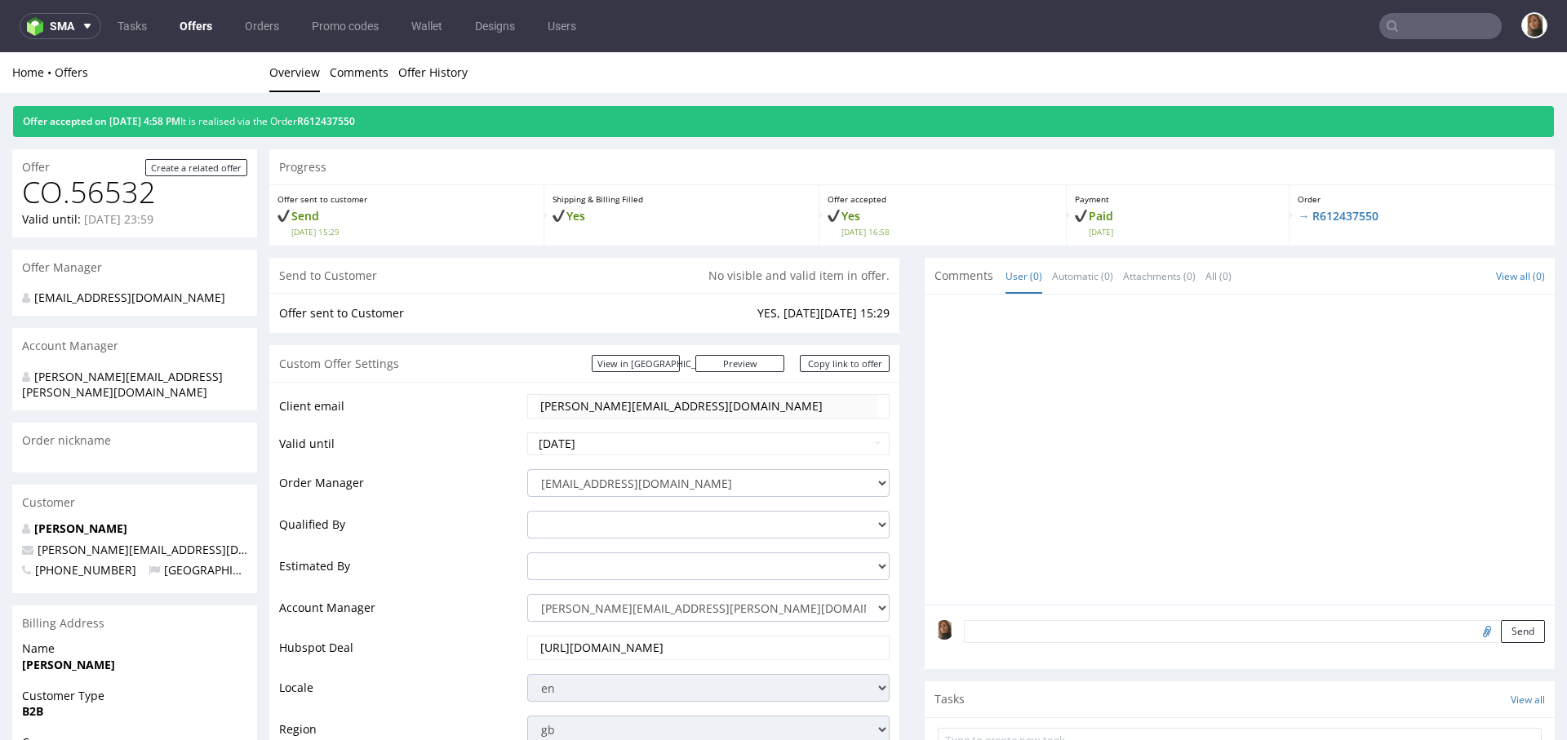
scroll to position [0, 0]
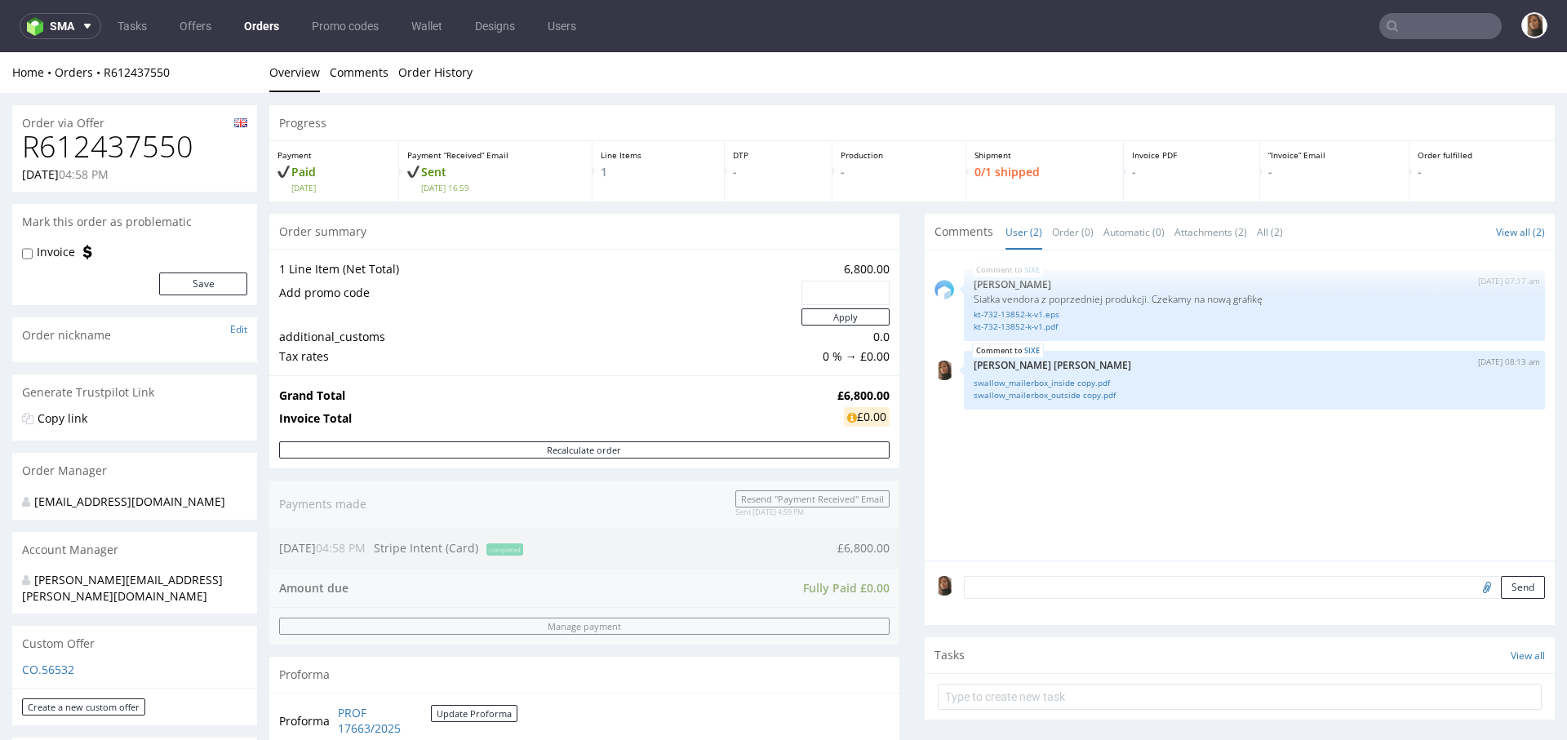
scroll to position [372, 0]
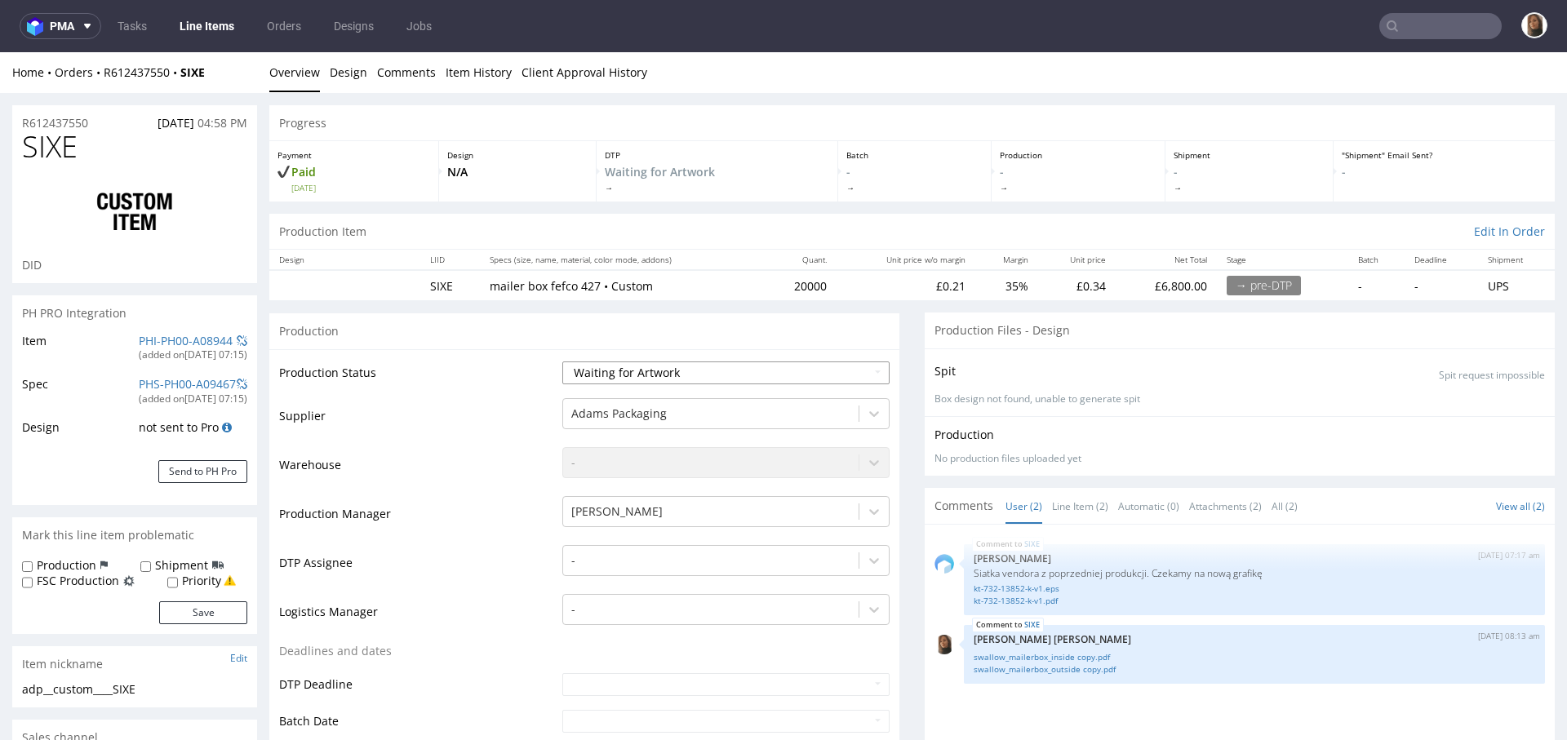
click at [603, 379] on select "Waiting for Artwork Waiting for Diecut Waiting for Mockup Waiting for DTP Waiti…" at bounding box center [725, 373] width 327 height 23
select select "dtp_waiting_for_check"
click at [562, 362] on select "Waiting for Artwork Waiting for Diecut Waiting for Mockup Waiting for DTP Waiti…" at bounding box center [725, 373] width 327 height 23
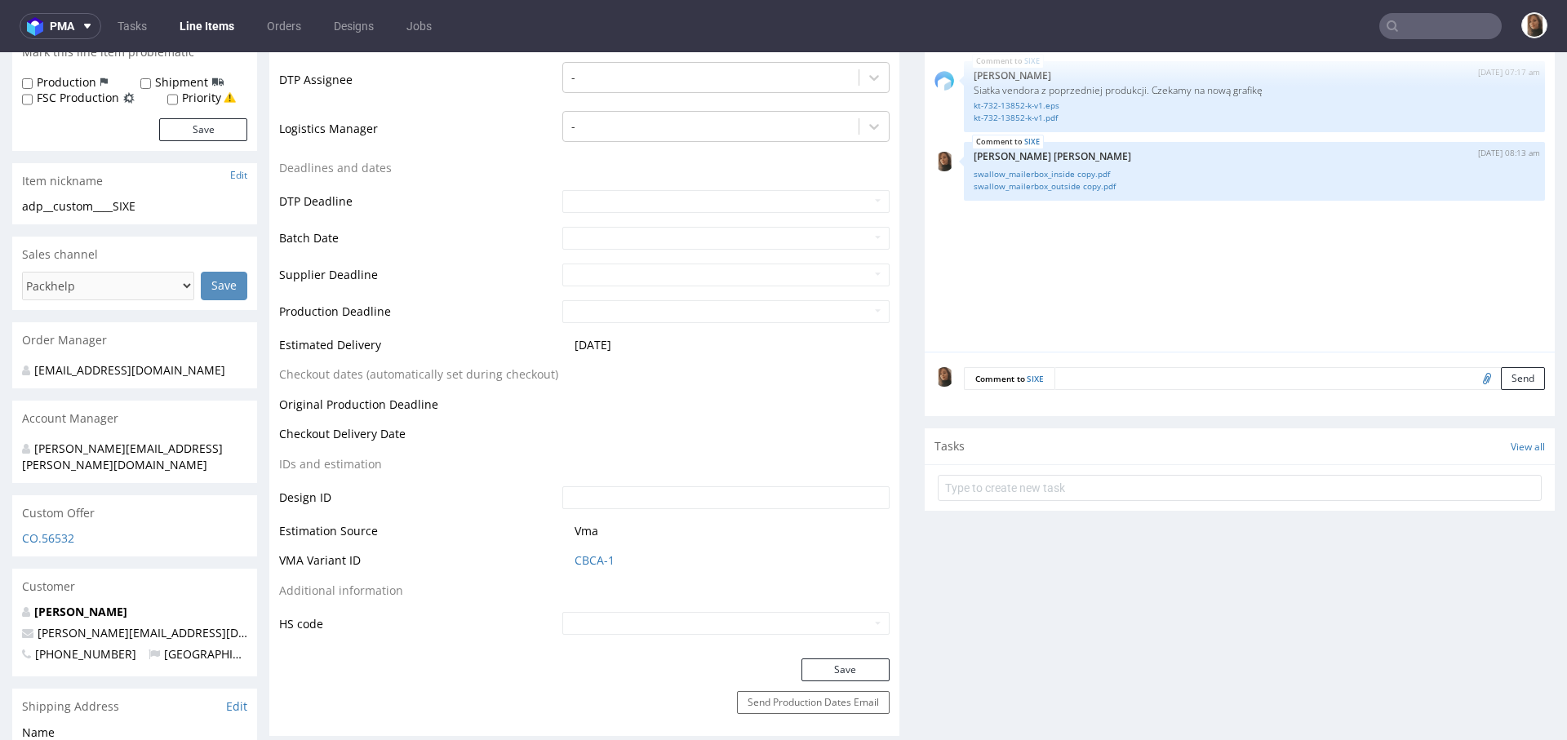
scroll to position [621, 0]
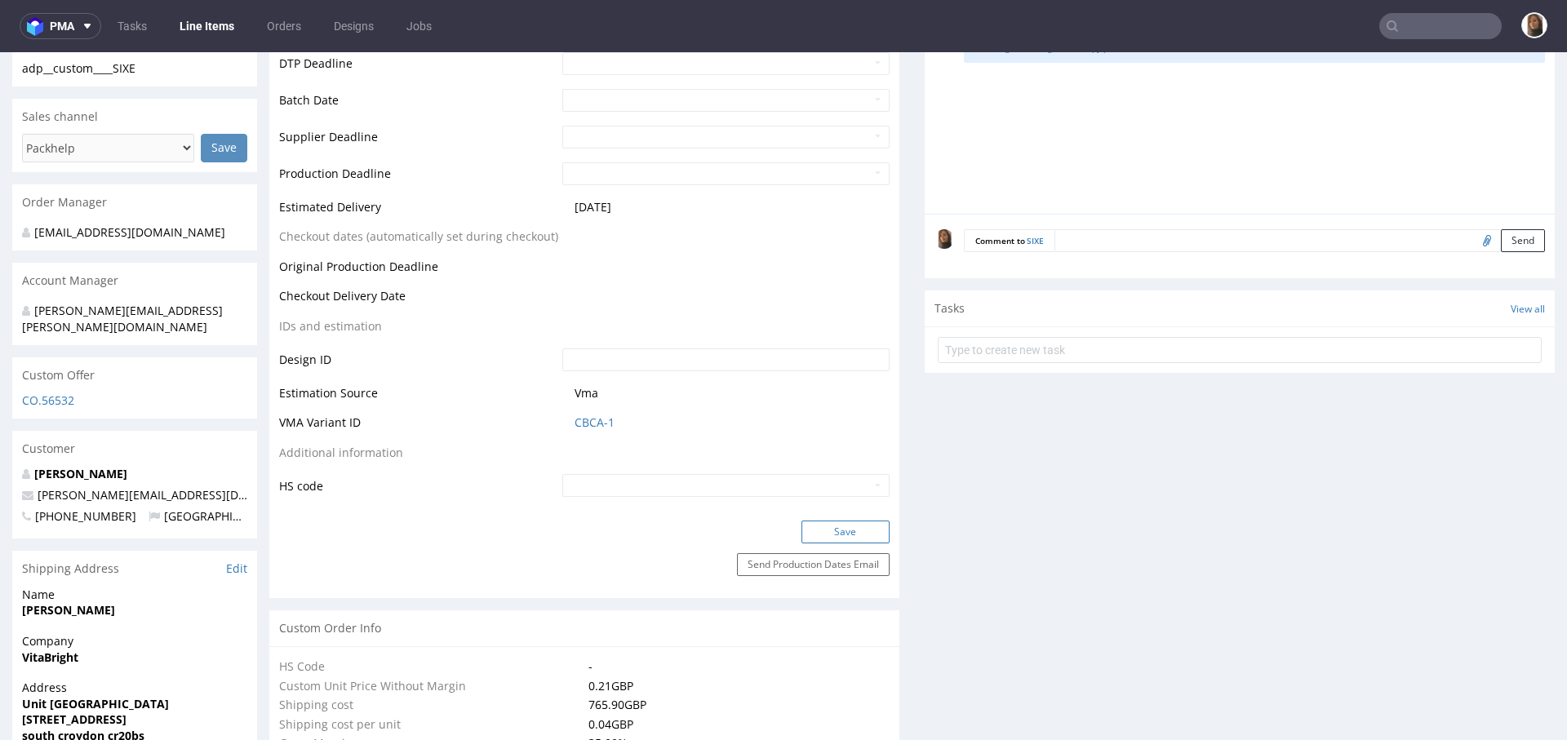
click at [819, 541] on button "Save" at bounding box center [846, 532] width 88 height 23
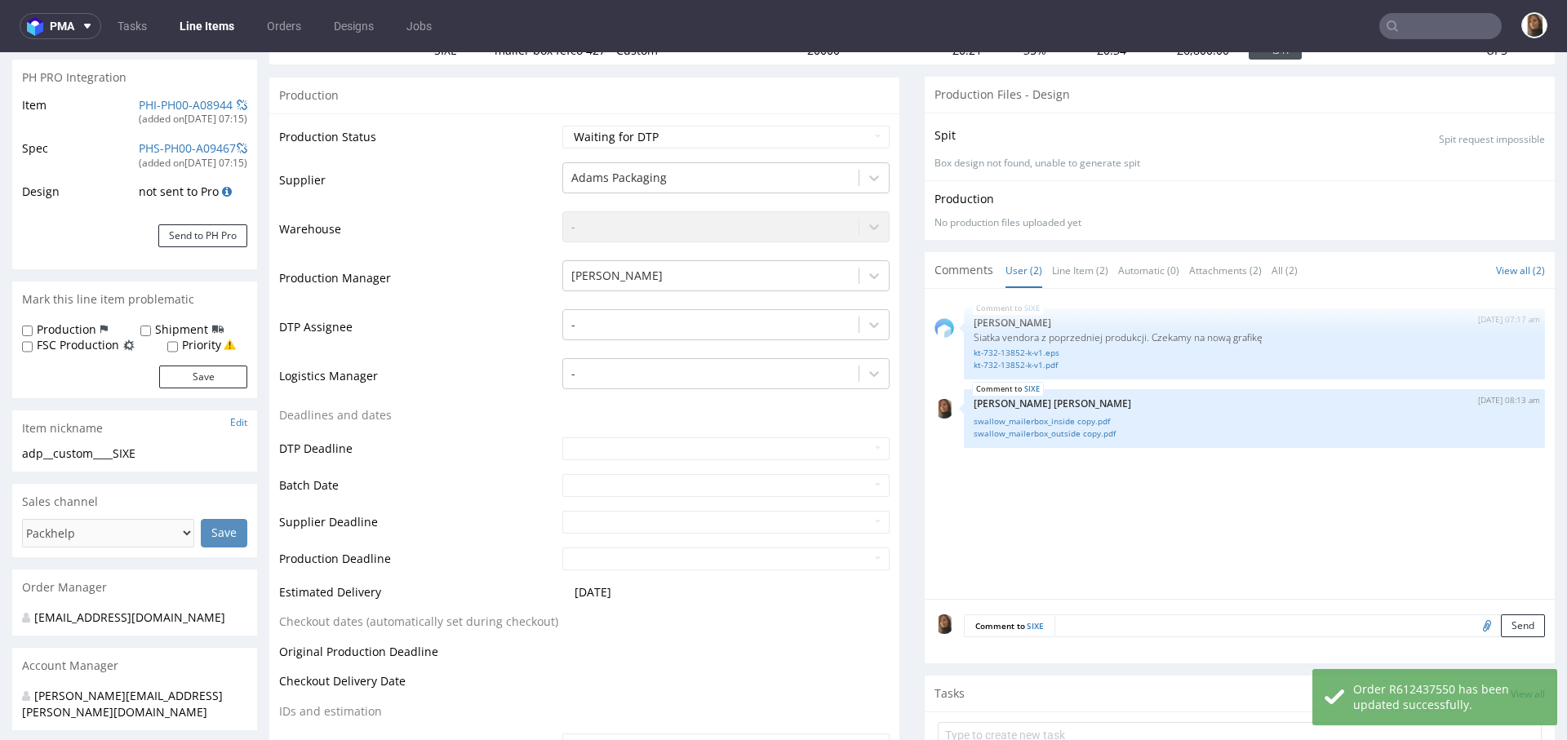
scroll to position [10, 0]
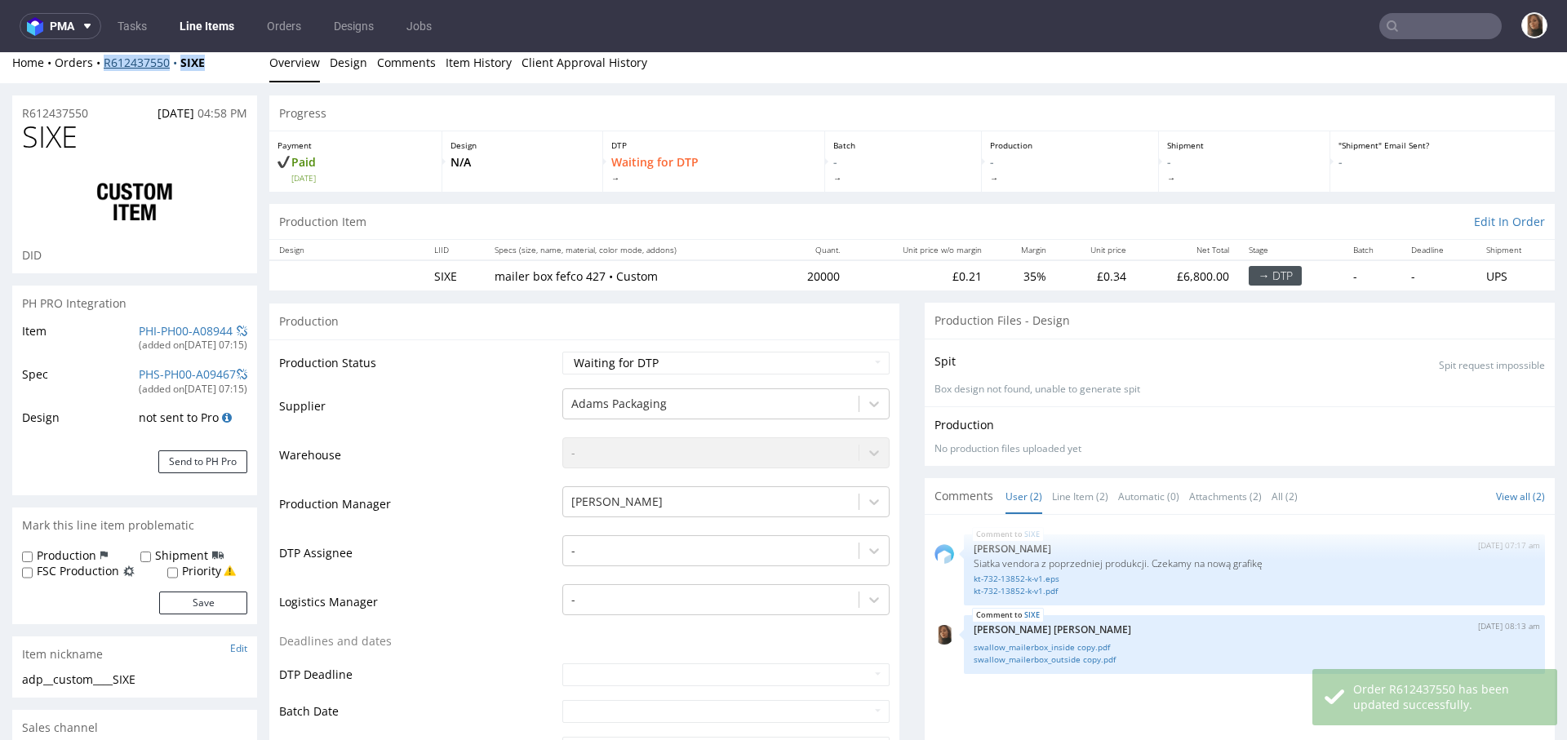
drag, startPoint x: 218, startPoint y: 64, endPoint x: 104, endPoint y: 64, distance: 114.3
click at [104, 64] on div "Home Orders R612437550 SIXE" at bounding box center [134, 63] width 245 height 16
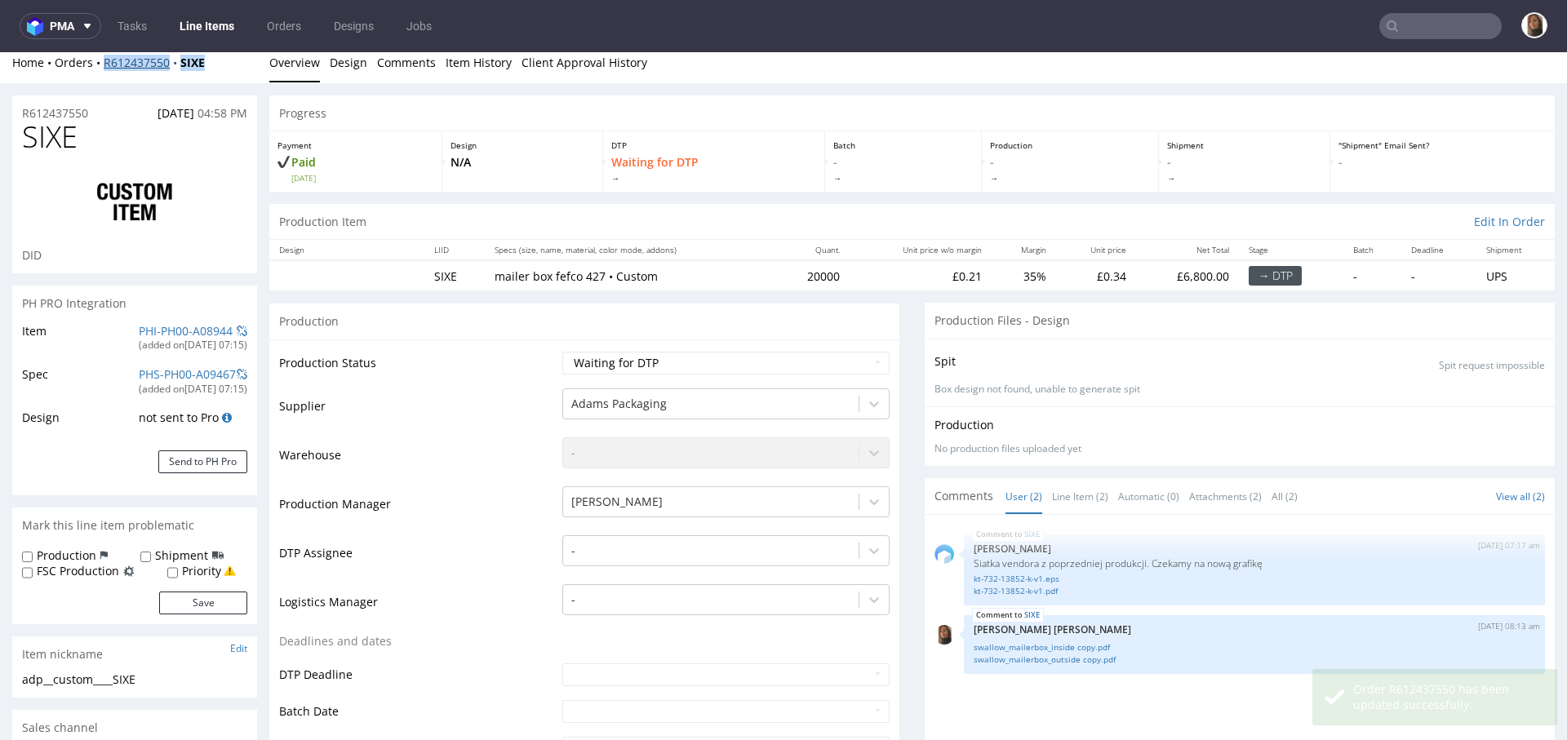
copy div "R612437550 SIXE"
